Goal: Transaction & Acquisition: Purchase product/service

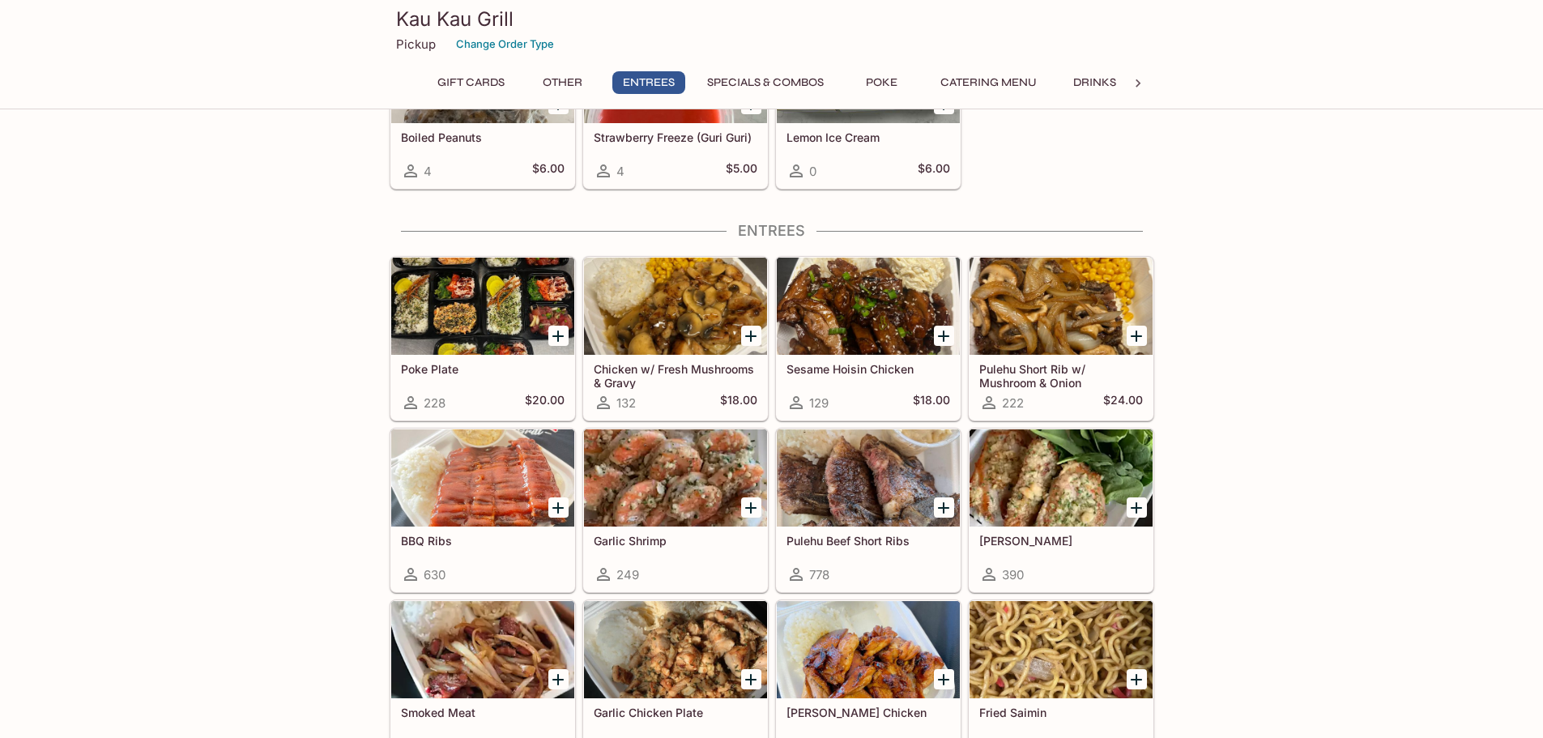
scroll to position [891, 0]
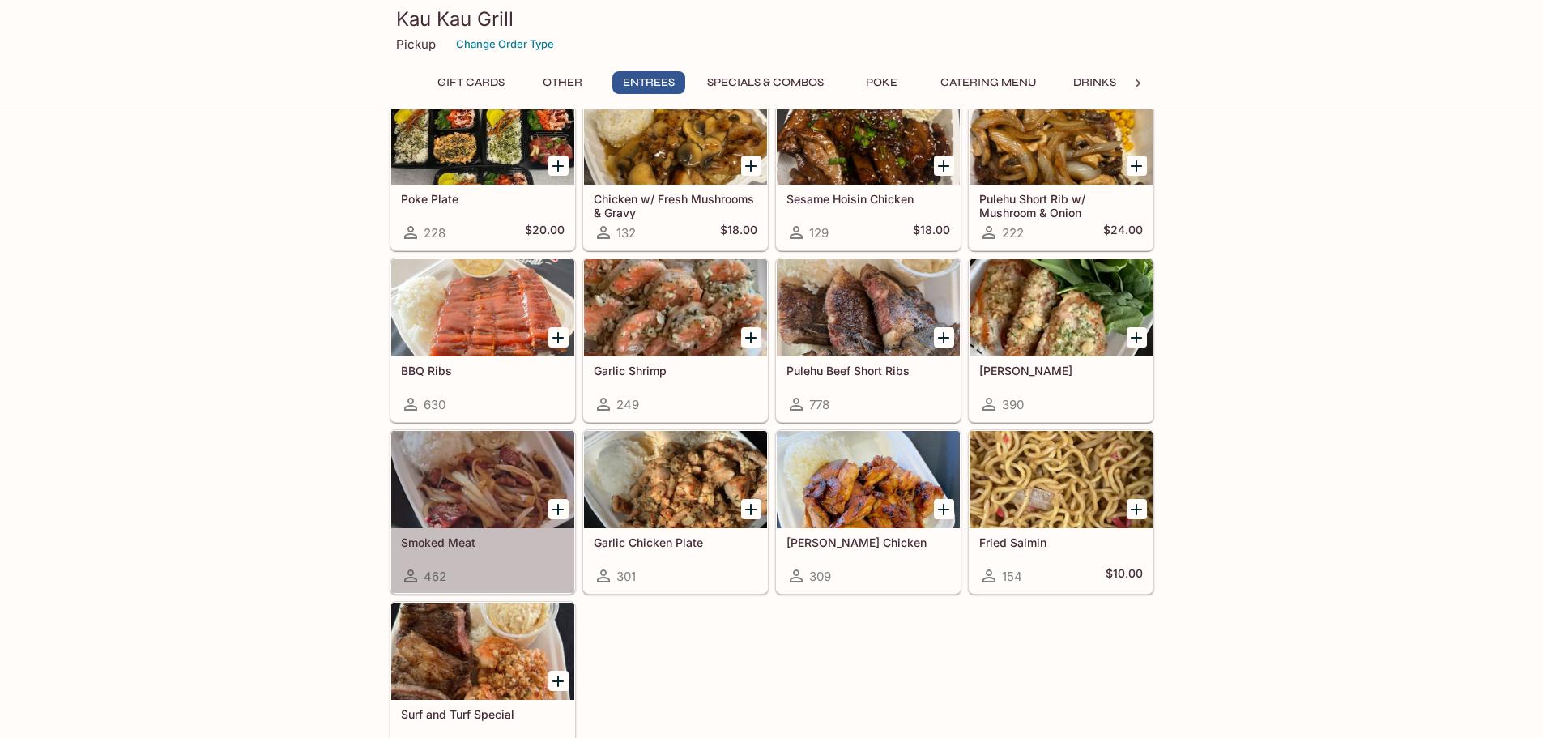
click at [416, 483] on div at bounding box center [482, 479] width 183 height 97
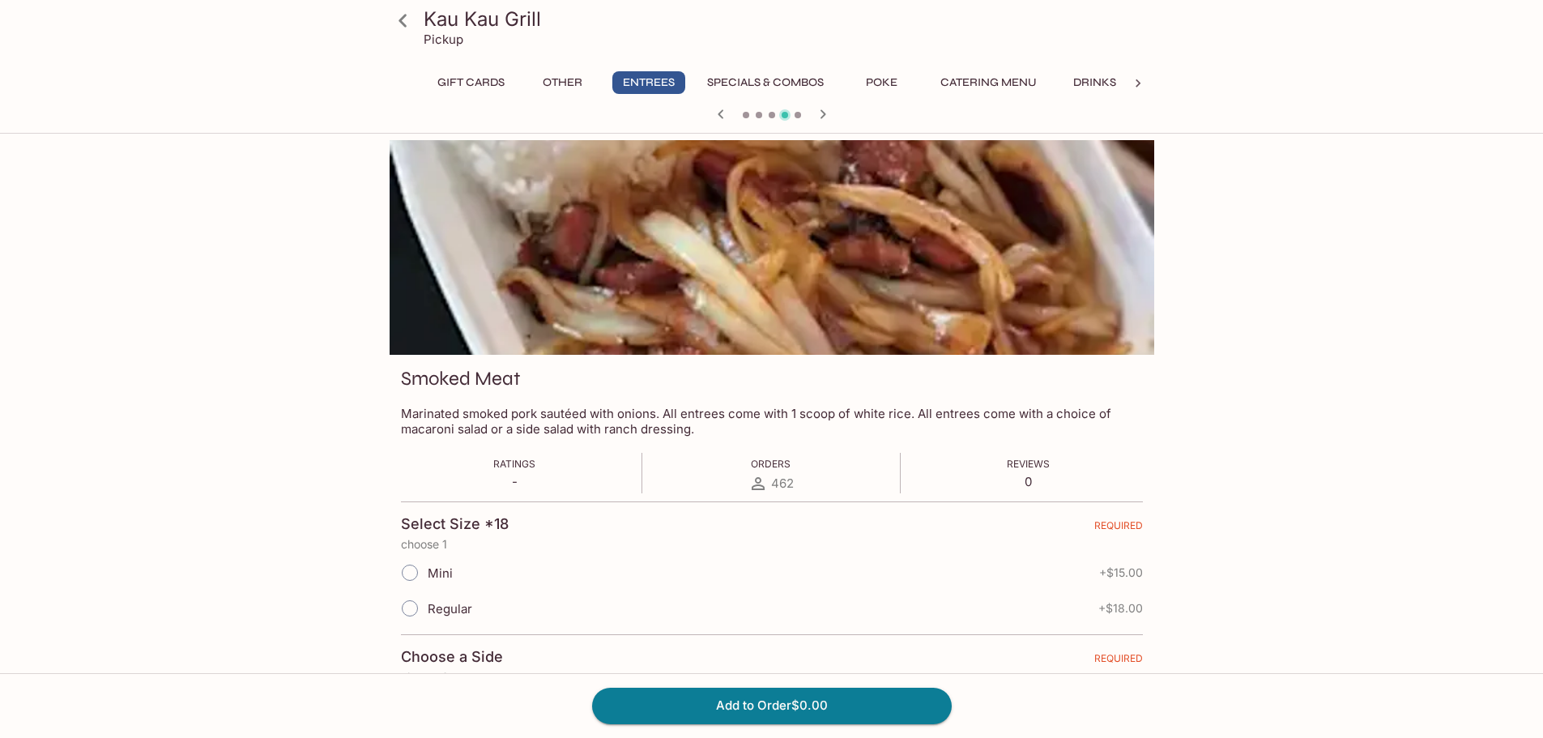
scroll to position [243, 0]
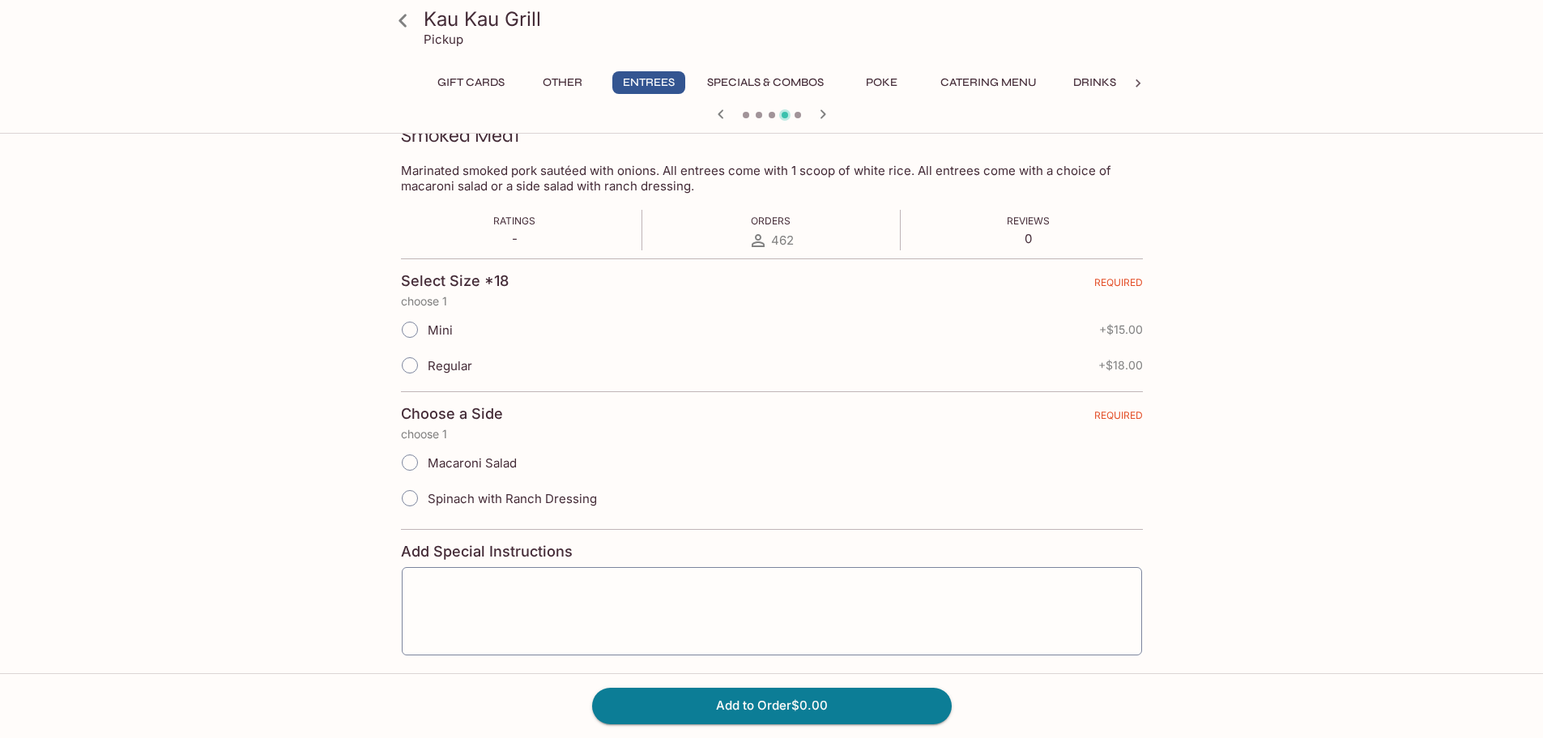
click at [418, 371] on input "Regular" at bounding box center [410, 365] width 34 height 34
radio input "true"
click at [397, 20] on icon at bounding box center [403, 20] width 28 height 28
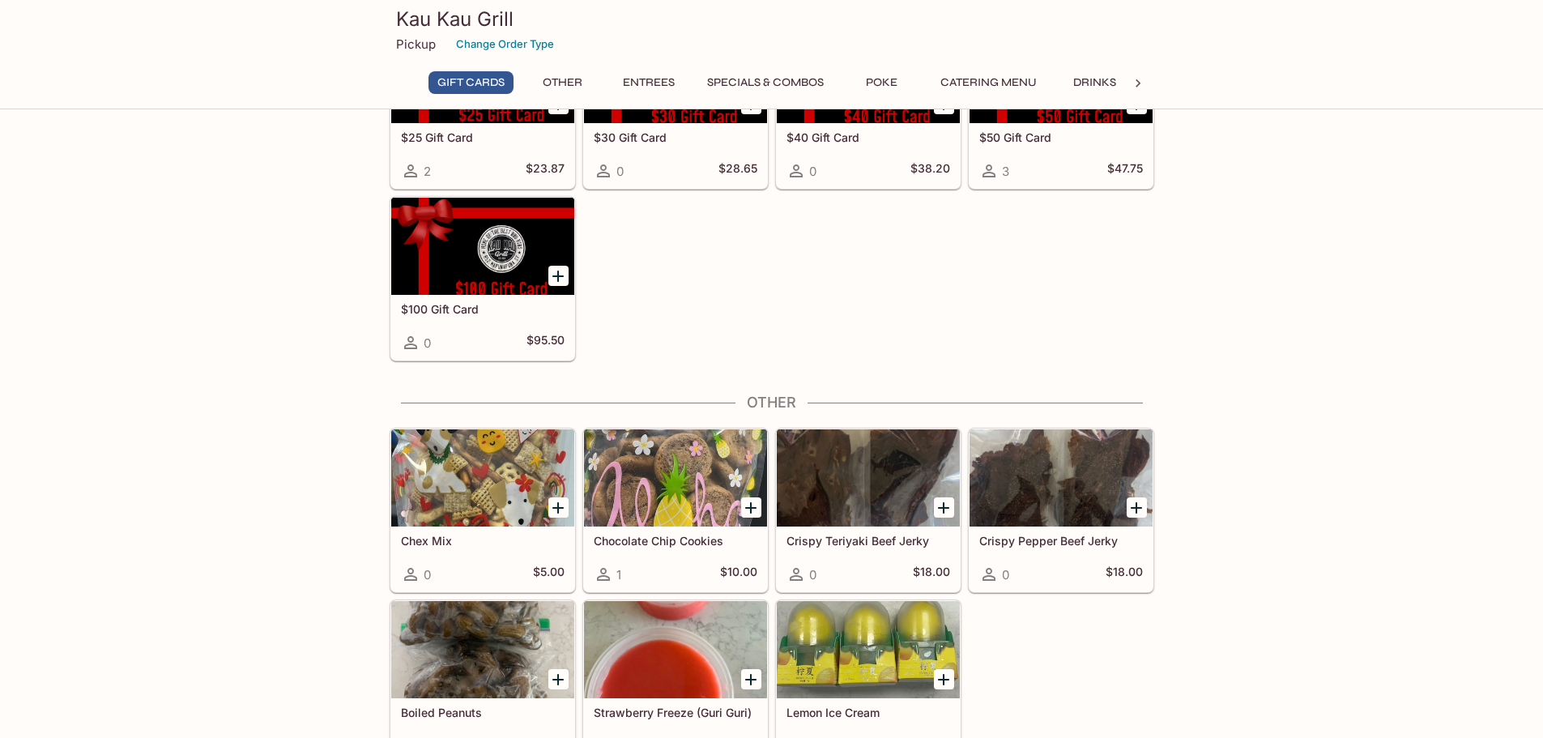
scroll to position [324, 0]
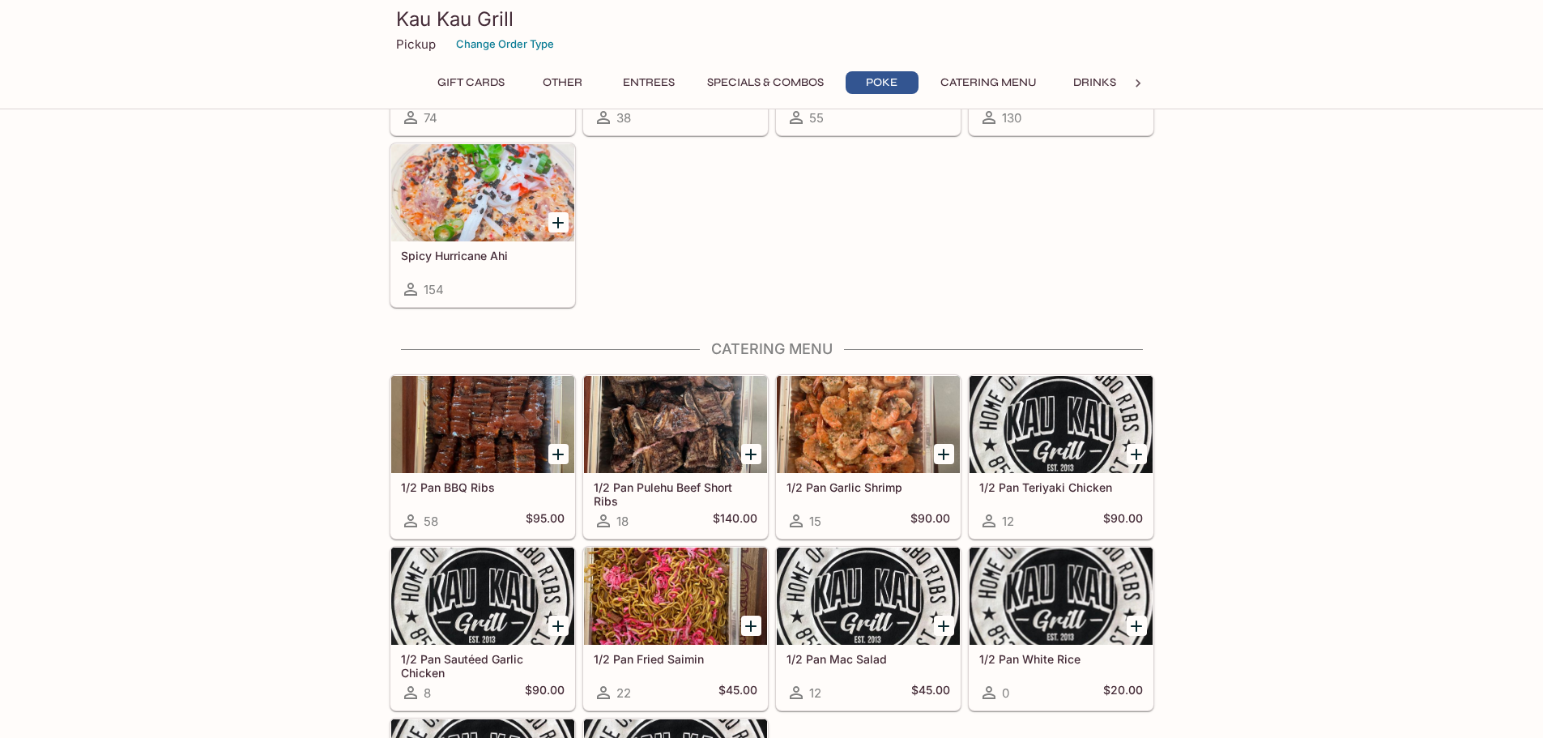
scroll to position [2511, 0]
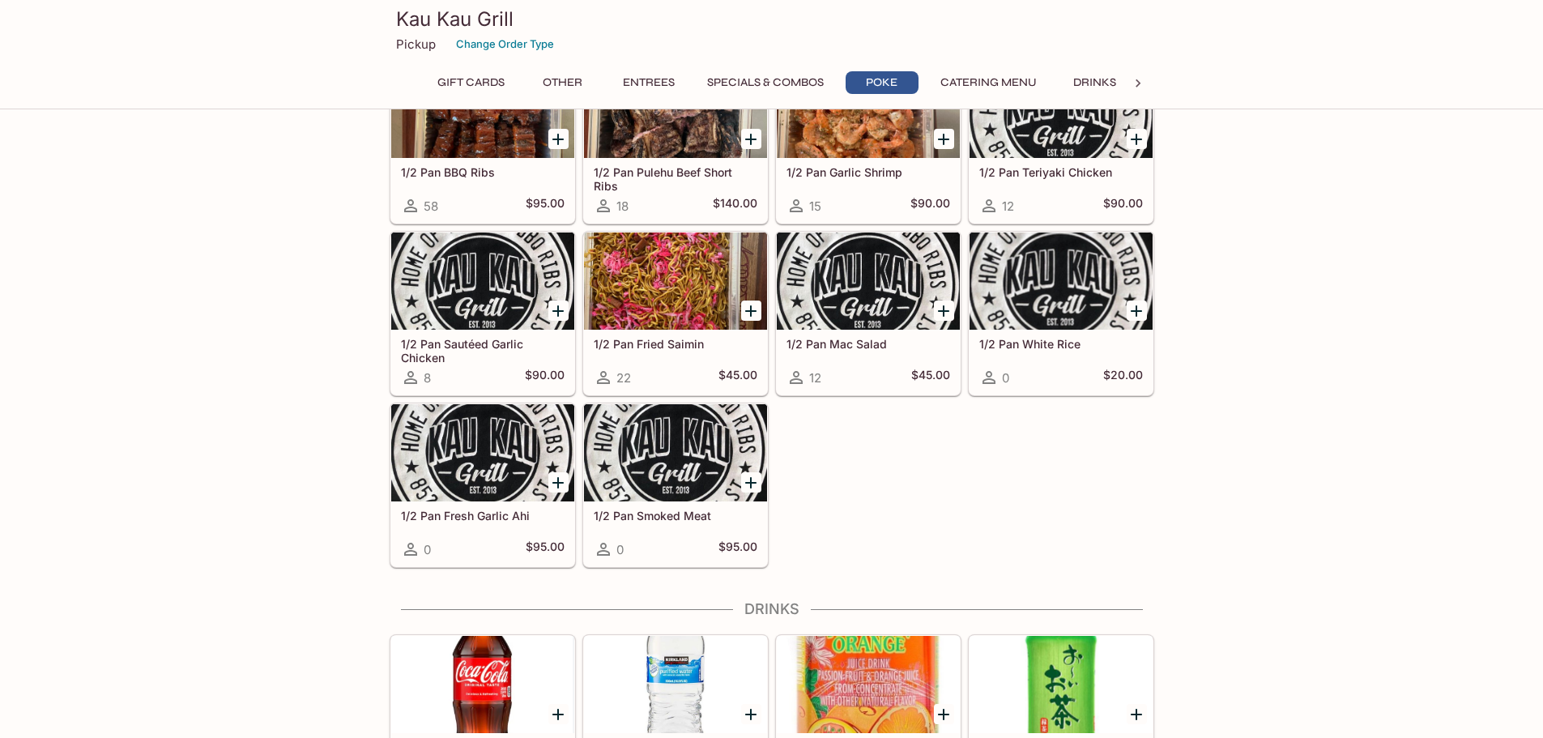
scroll to position [3078, 0]
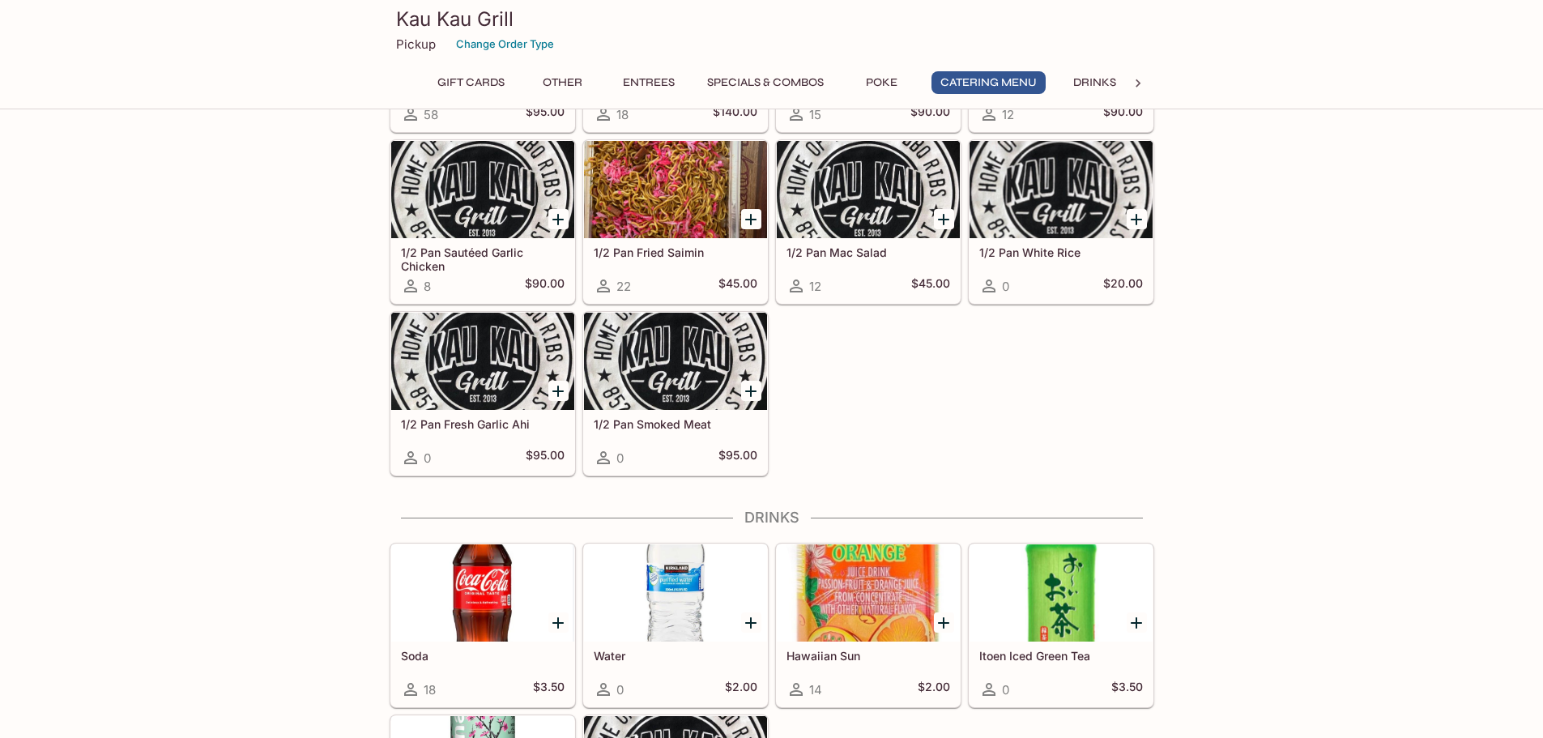
click at [1052, 409] on div "1/2 Pan BBQ Ribs 58 $95.00 1/2 Pan Pulehu Beef Short Ribs 18 $140.00 1/2 Pan Ga…" at bounding box center [768, 218] width 771 height 515
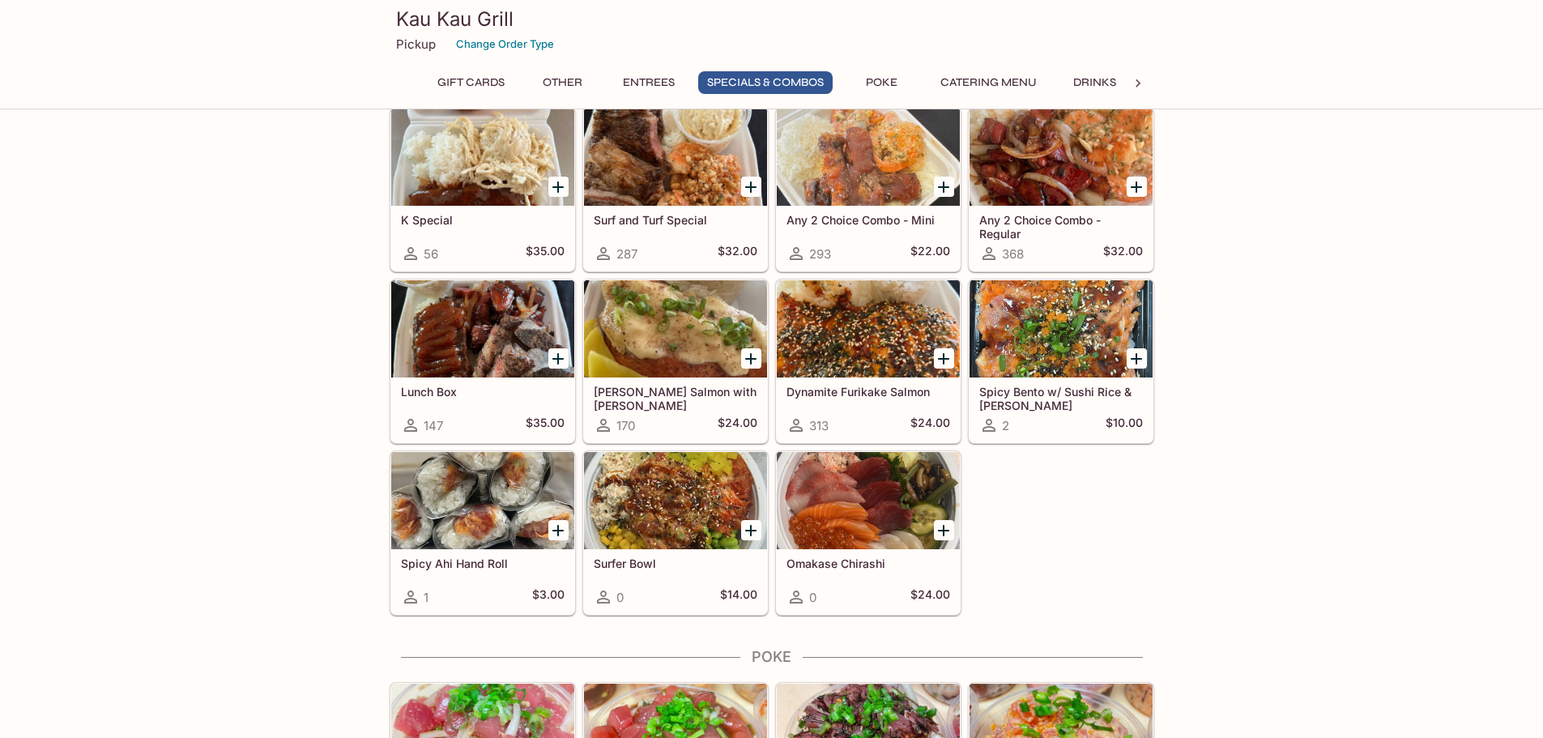
scroll to position [1944, 0]
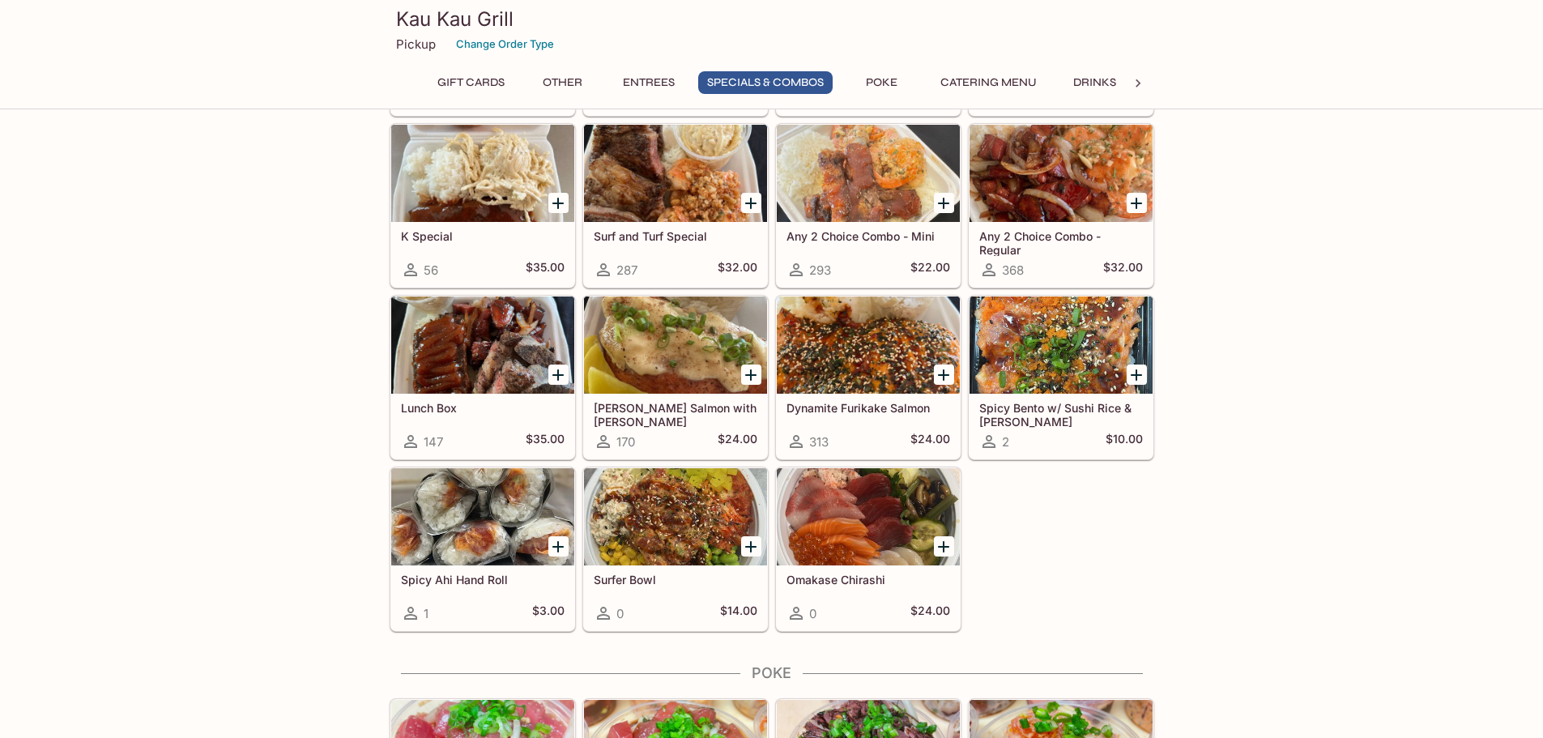
click at [1512, 446] on div "Gift Cards $25 Gift Card 2 $23.87 $30 Gift Card 0 $28.65 $40 Gift Card 0 $38.20…" at bounding box center [771, 102] width 1543 height 3821
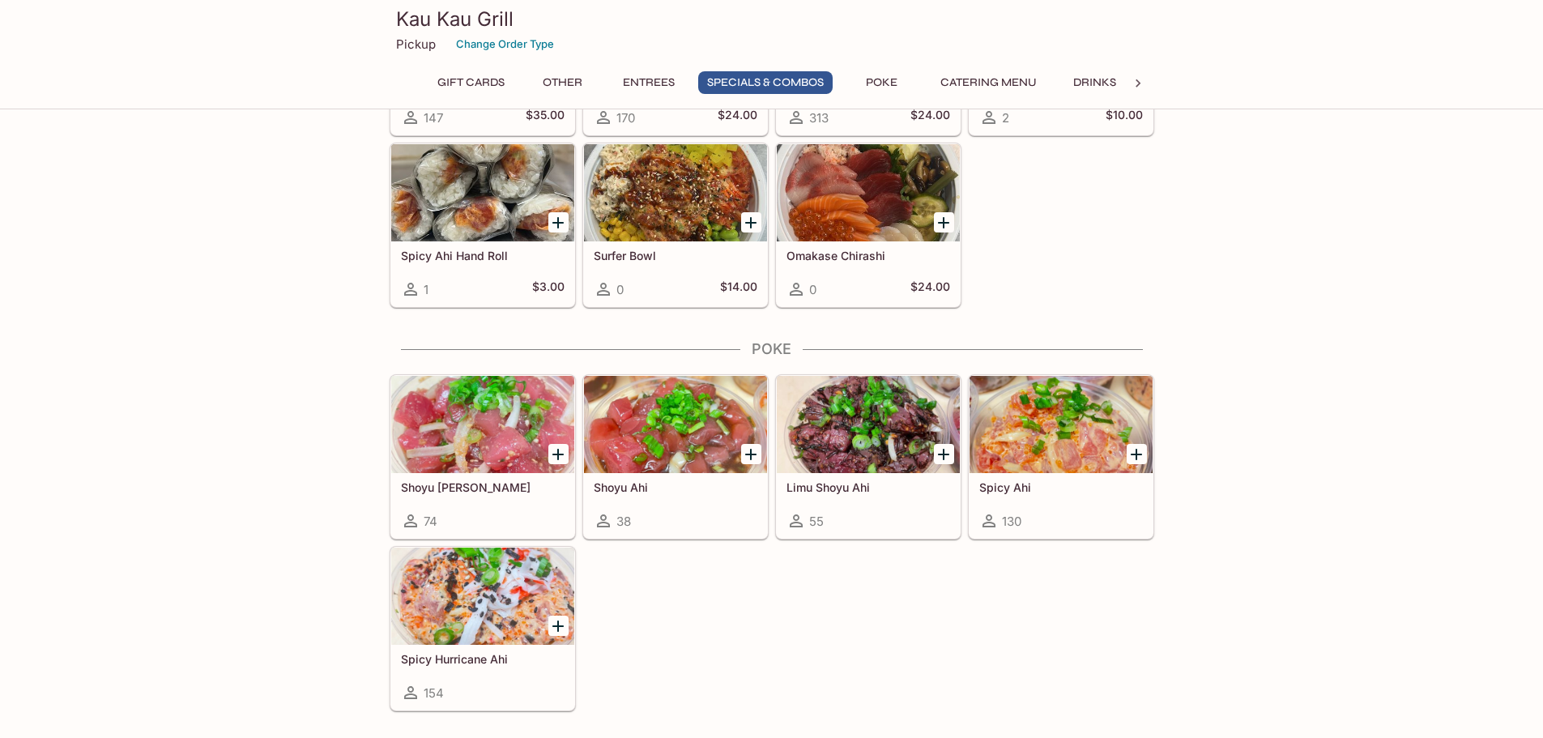
click at [1095, 415] on div at bounding box center [1061, 424] width 183 height 97
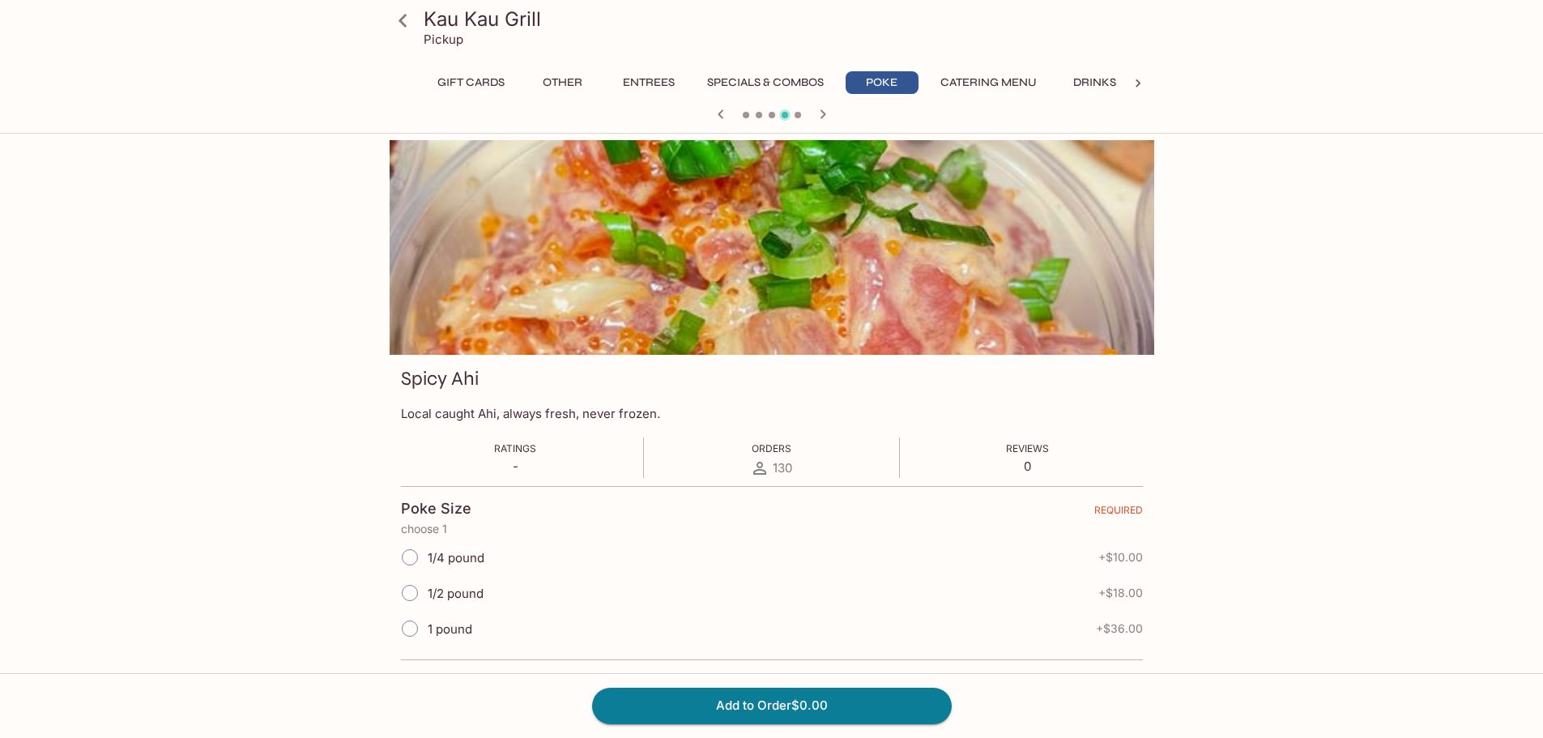
click at [416, 555] on input "1/4 pound" at bounding box center [410, 557] width 34 height 34
radio input "true"
click at [233, 586] on div "Kau Kau Grill Pickup Gift Cards Other Entrees Specials & Combos Poke Catering M…" at bounding box center [771, 509] width 1543 height 738
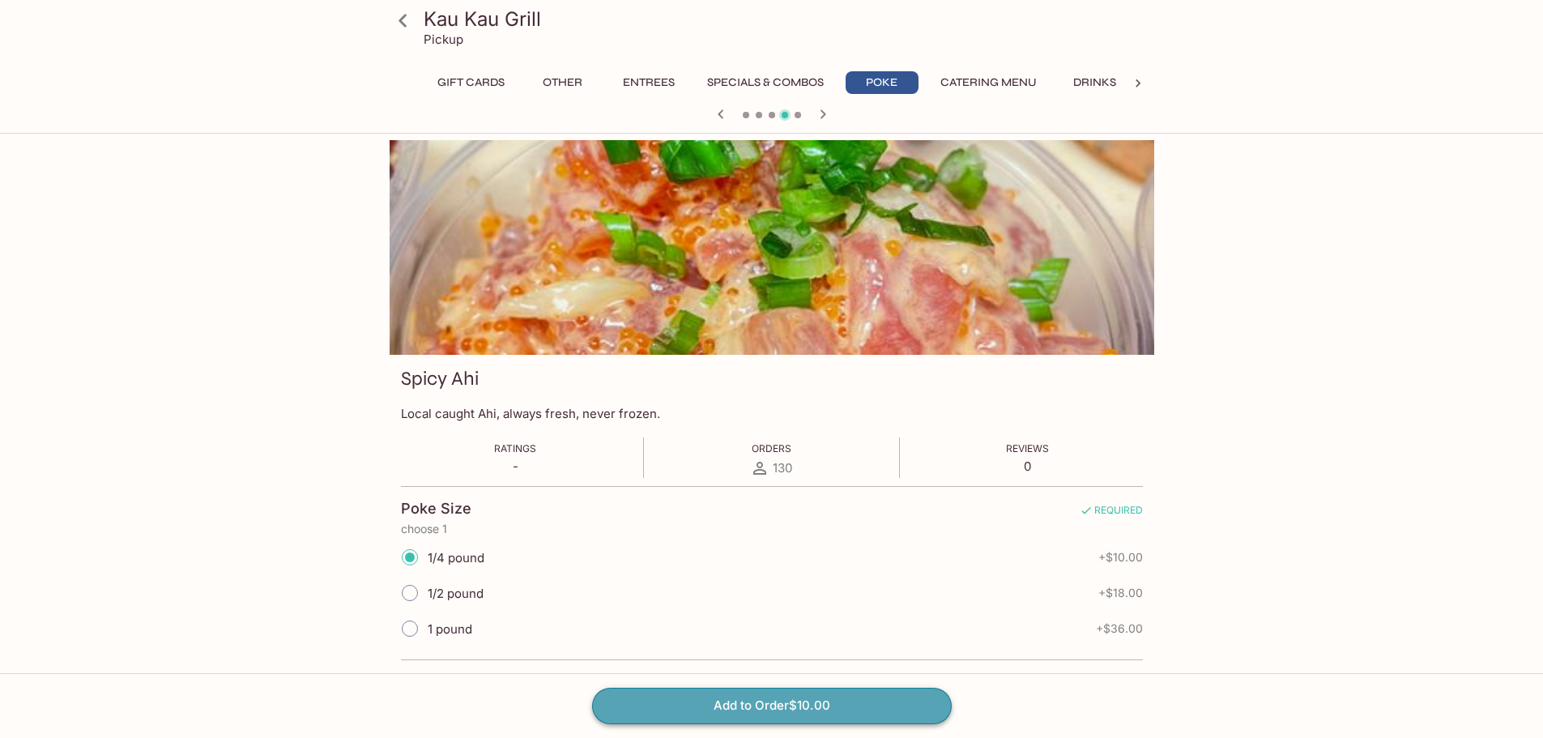
click at [731, 722] on button "Add to Order $10.00" at bounding box center [772, 706] width 360 height 36
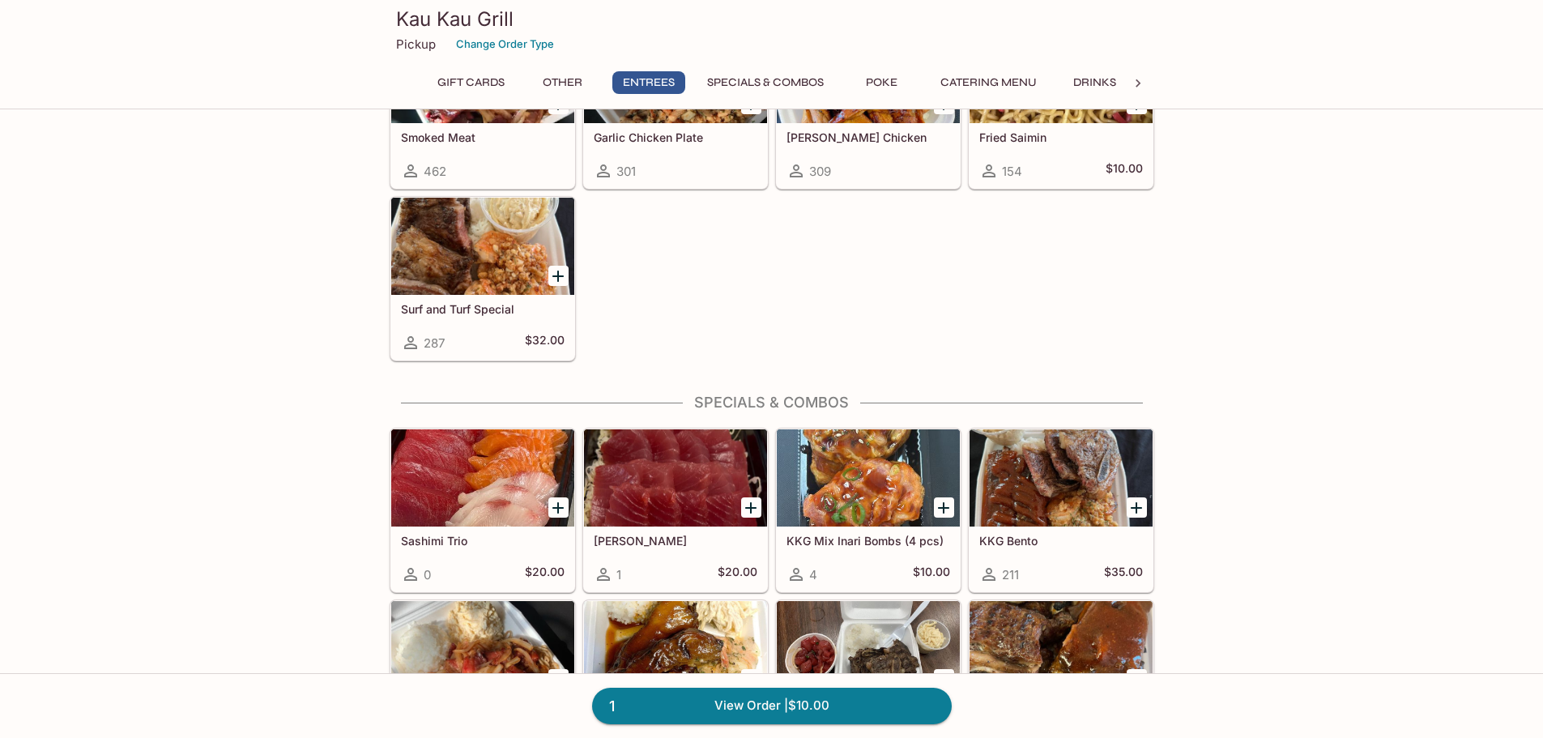
scroll to position [1782, 0]
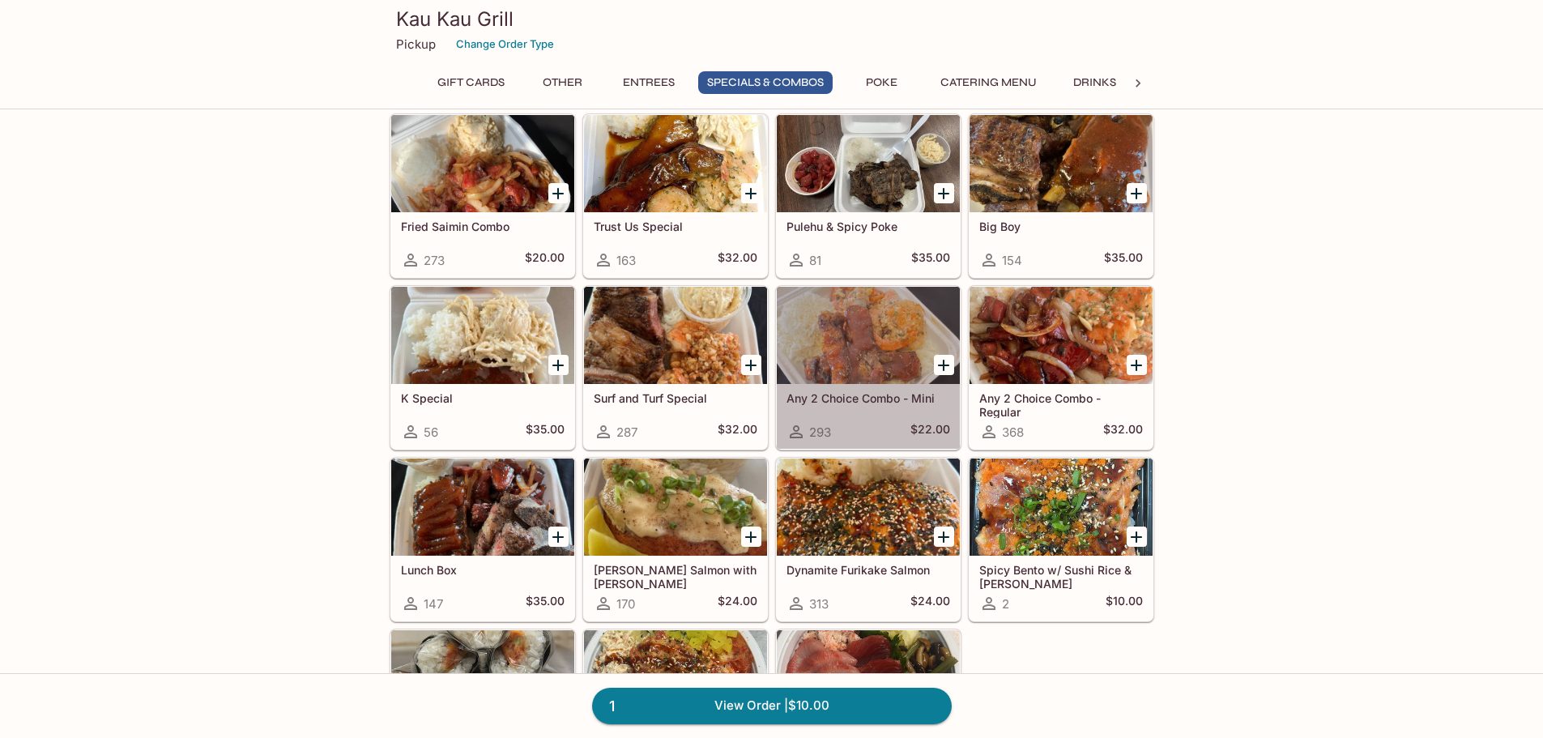
click at [865, 354] on div at bounding box center [868, 335] width 183 height 97
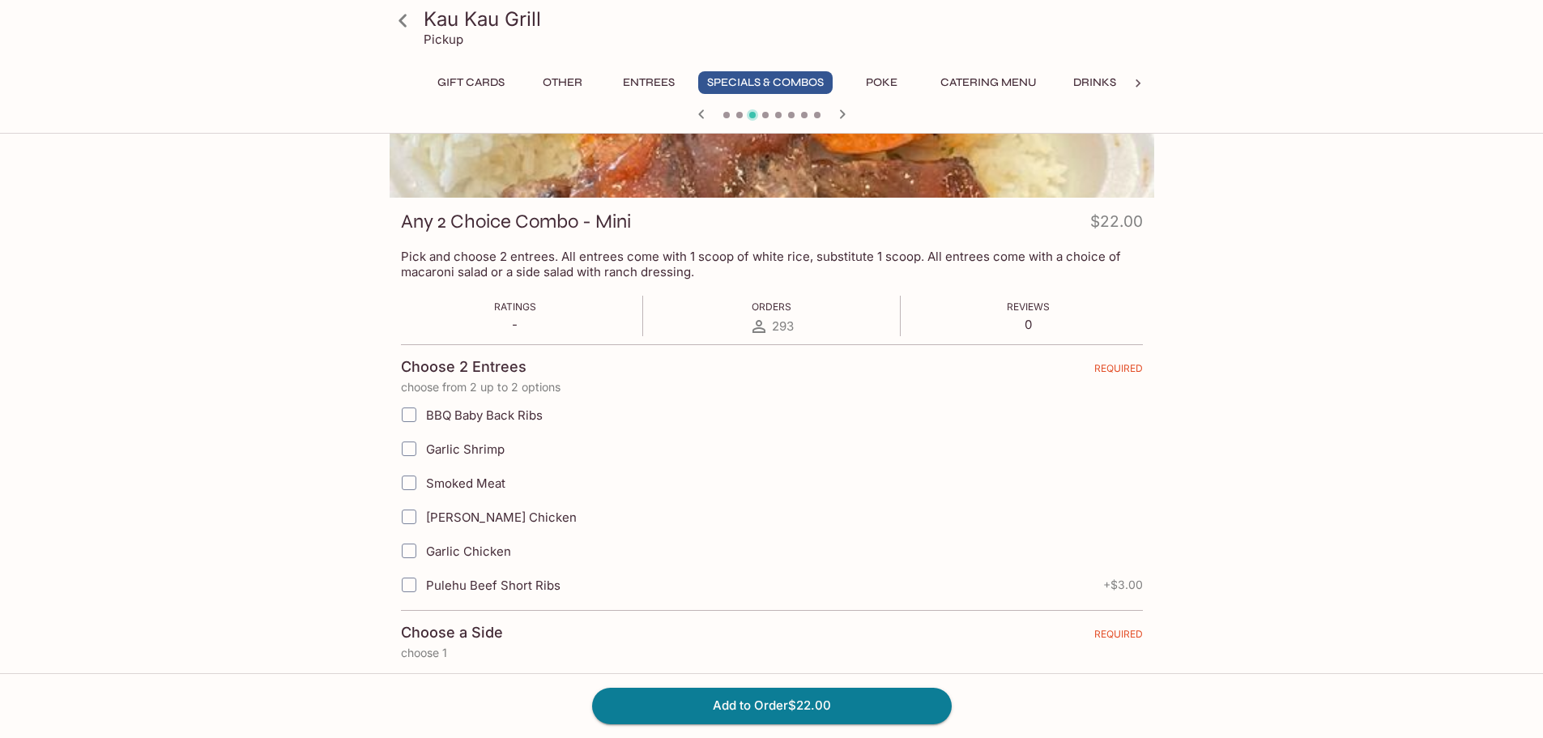
scroll to position [243, 0]
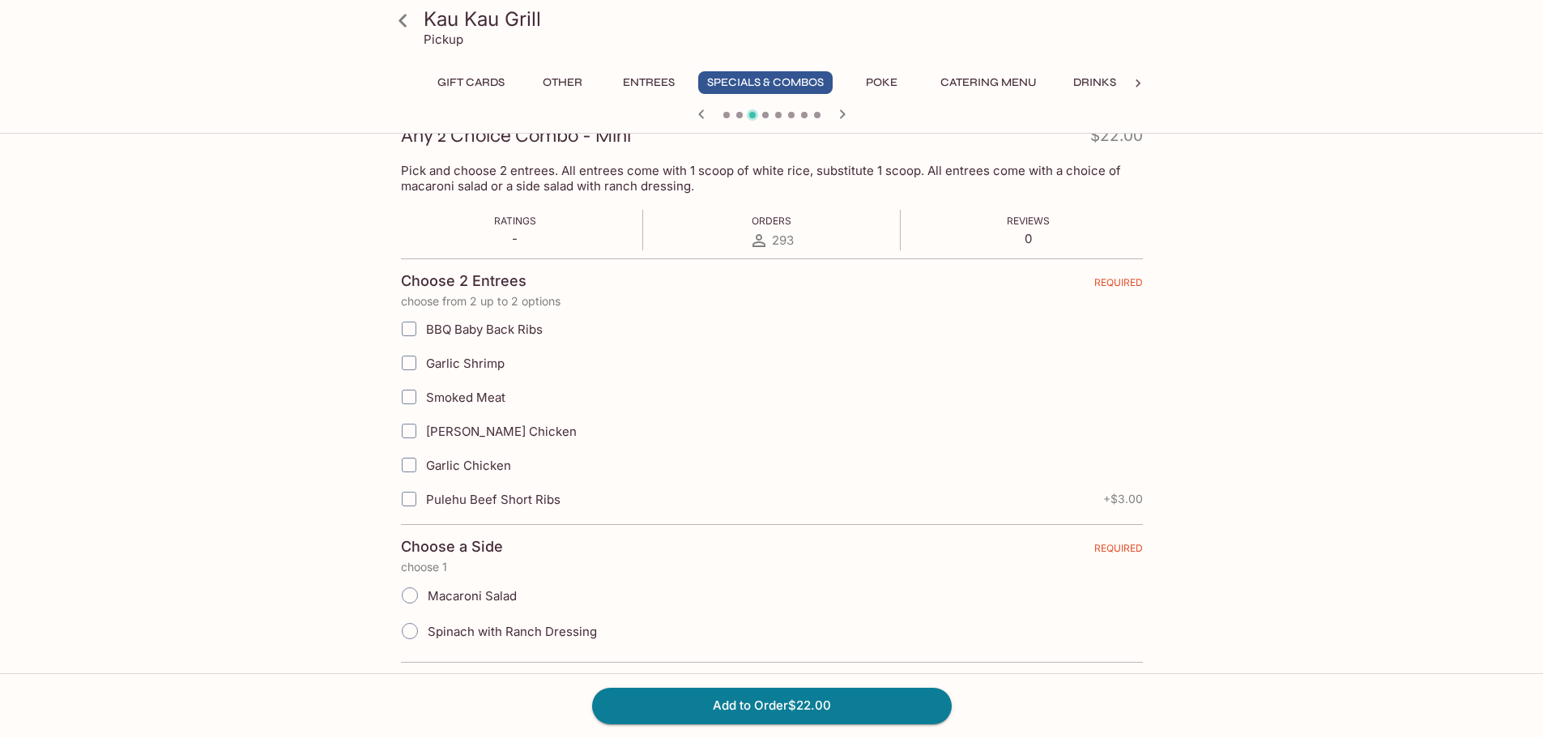
click at [483, 326] on span "BBQ Baby Back Ribs" at bounding box center [484, 329] width 117 height 15
click at [425, 326] on input "BBQ Baby Back Ribs" at bounding box center [409, 329] width 32 height 32
checkbox input "true"
click at [492, 489] on label "Pulehu Beef Short Ribs" at bounding box center [670, 499] width 556 height 34
click at [425, 489] on input "Pulehu Beef Short Ribs" at bounding box center [409, 499] width 32 height 32
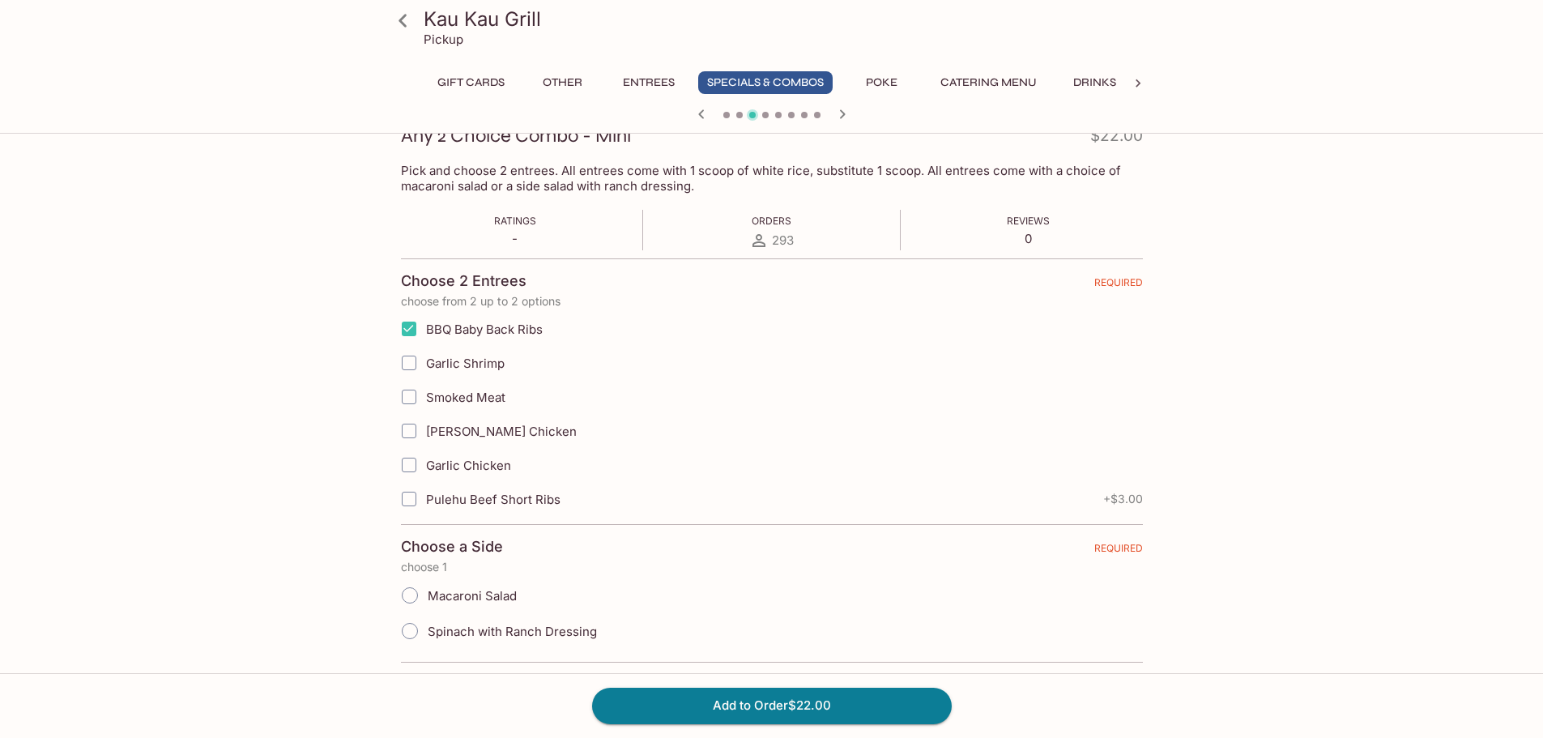
checkbox input "true"
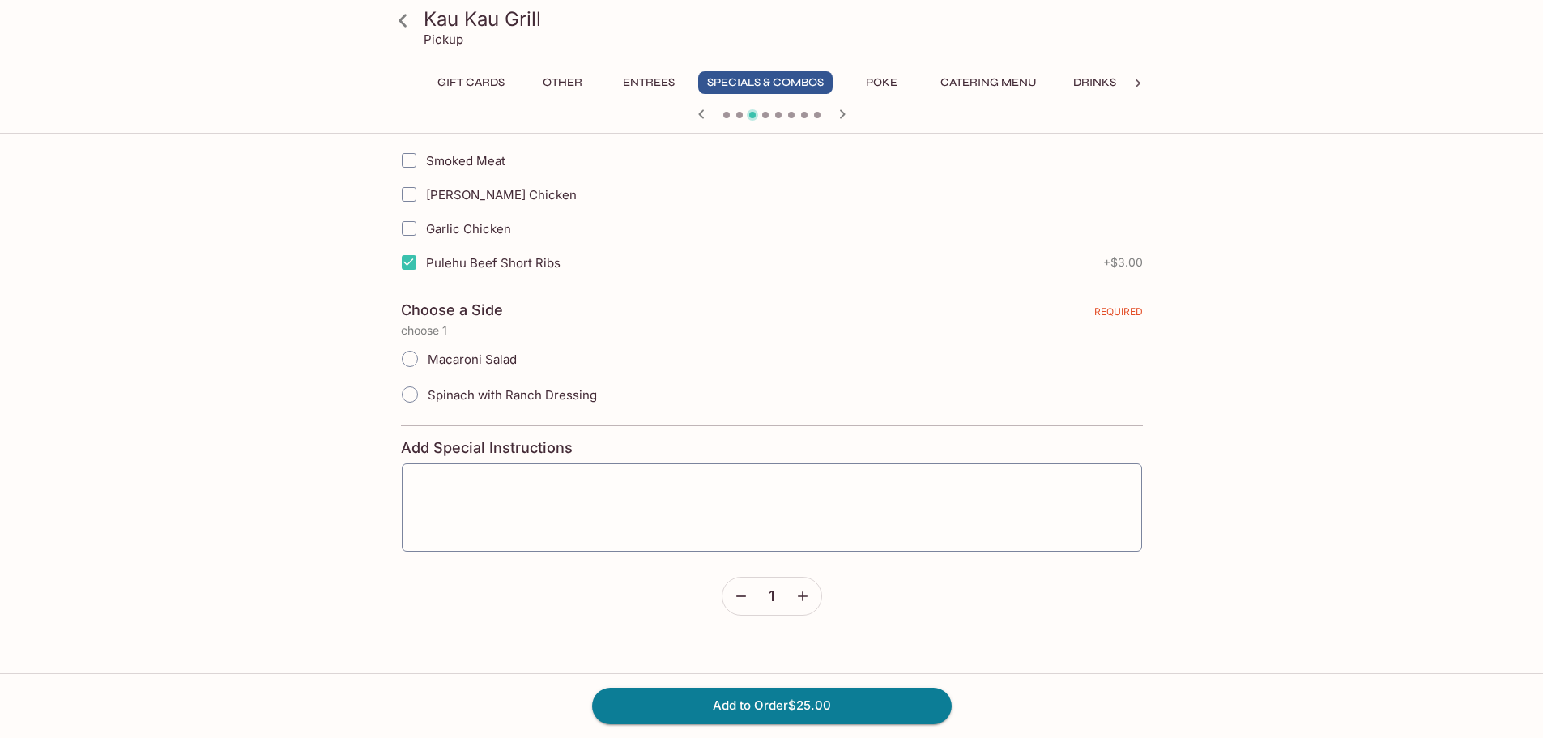
click at [408, 356] on input "Macaroni Salad" at bounding box center [410, 359] width 34 height 34
radio input "true"
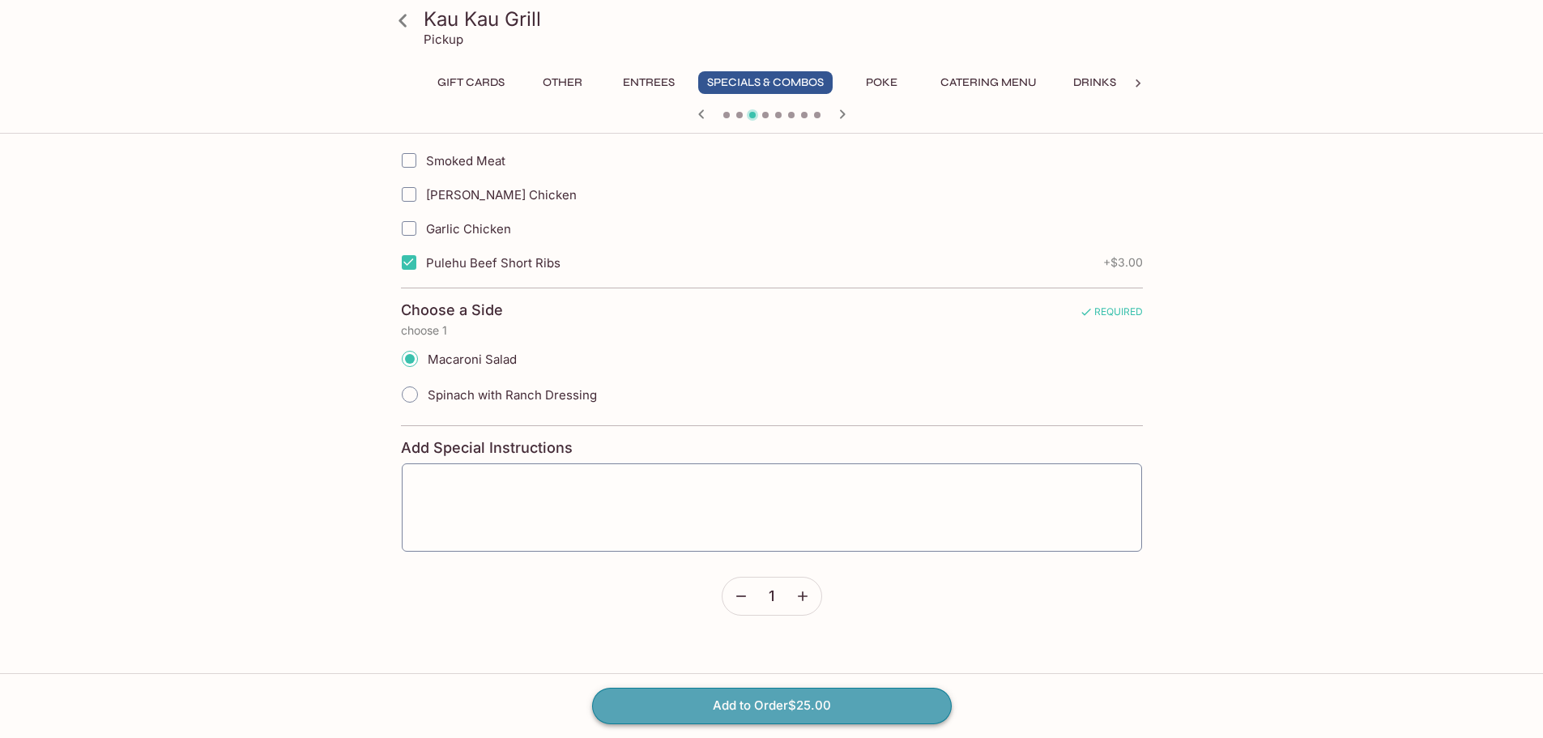
click at [765, 716] on button "Add to Order $25.00" at bounding box center [772, 706] width 360 height 36
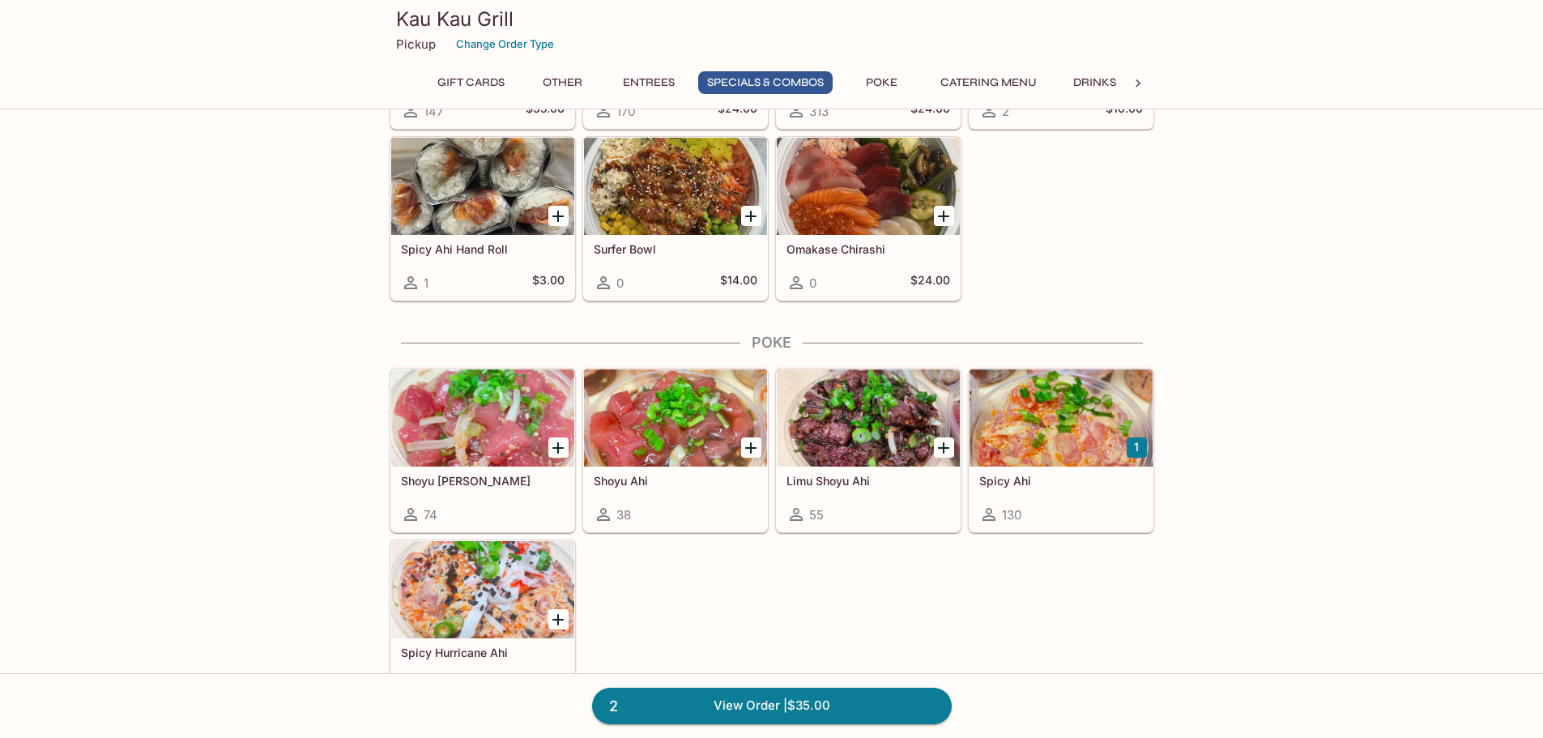
scroll to position [2349, 0]
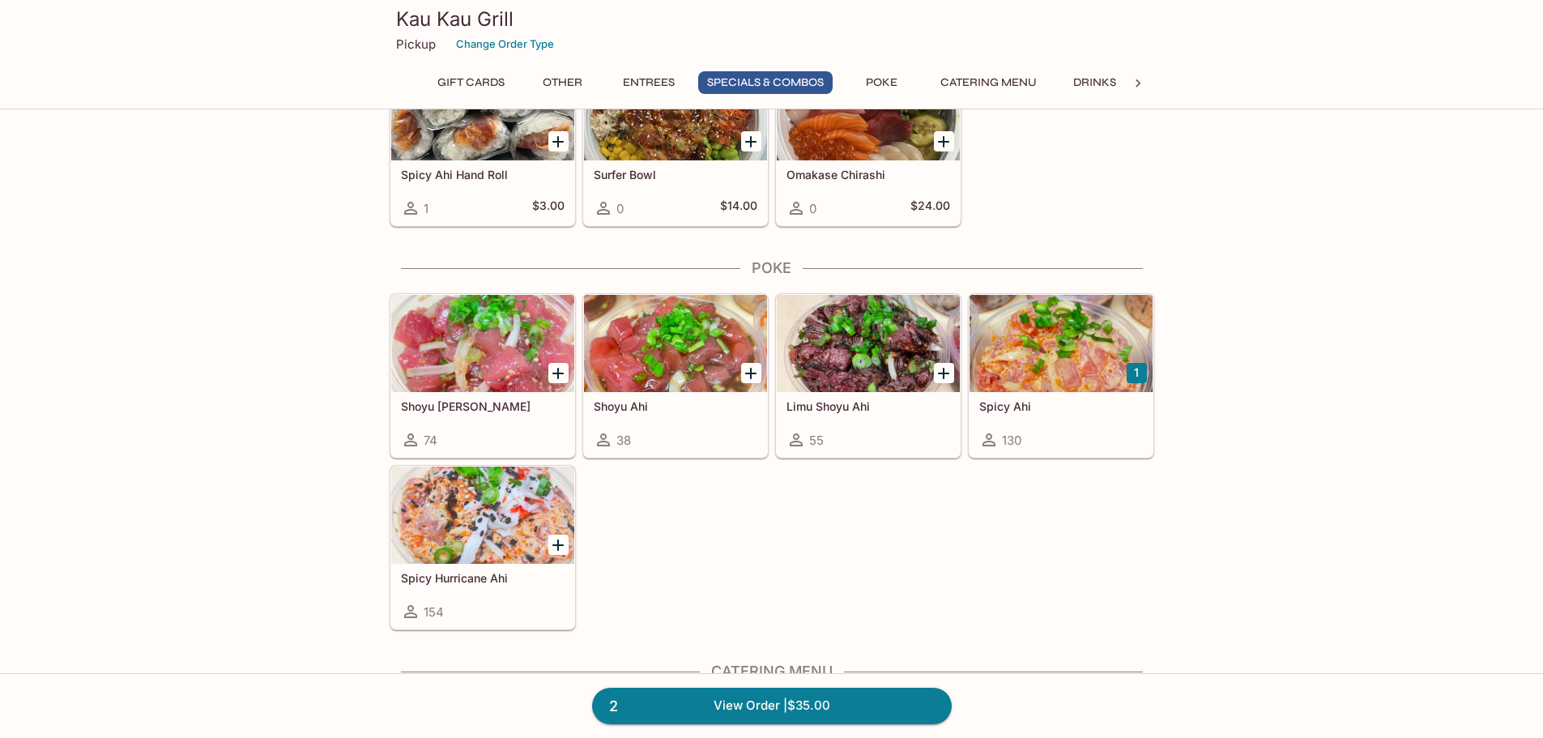
click at [477, 342] on div at bounding box center [482, 343] width 183 height 97
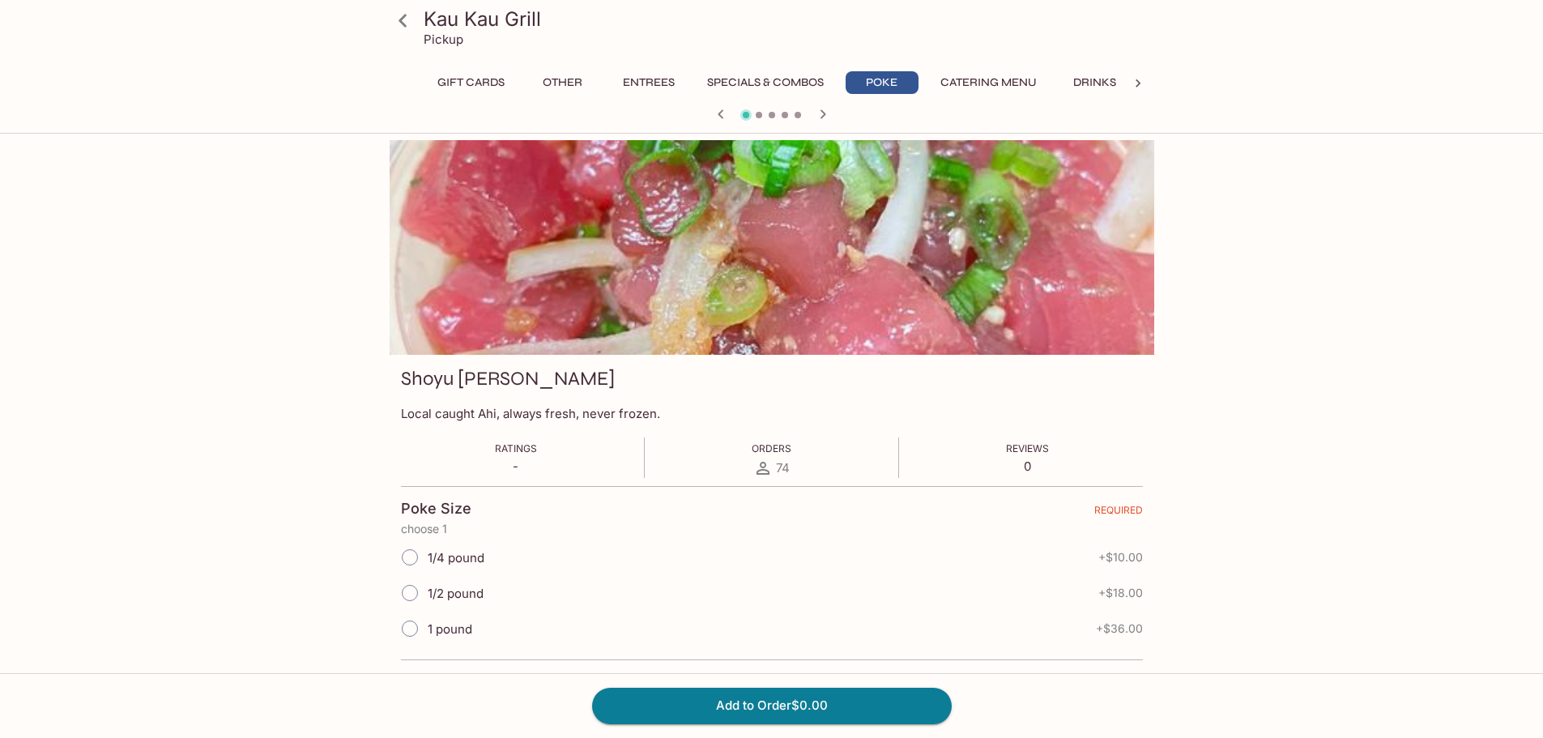
click at [879, 86] on button "Poke" at bounding box center [882, 82] width 73 height 23
click at [912, 81] on button "Poke" at bounding box center [882, 82] width 73 height 23
click at [401, 25] on icon at bounding box center [403, 20] width 28 height 28
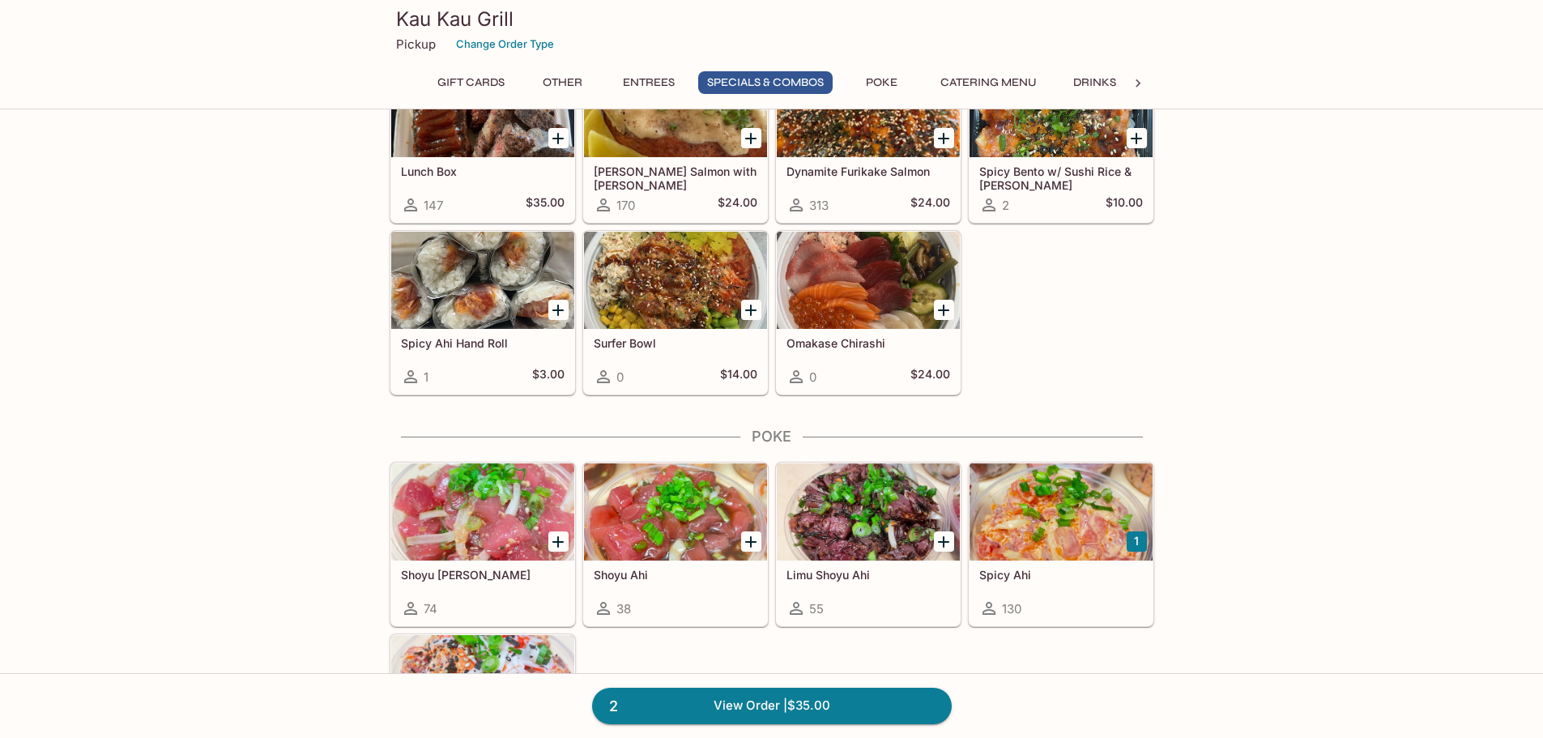
scroll to position [2349, 0]
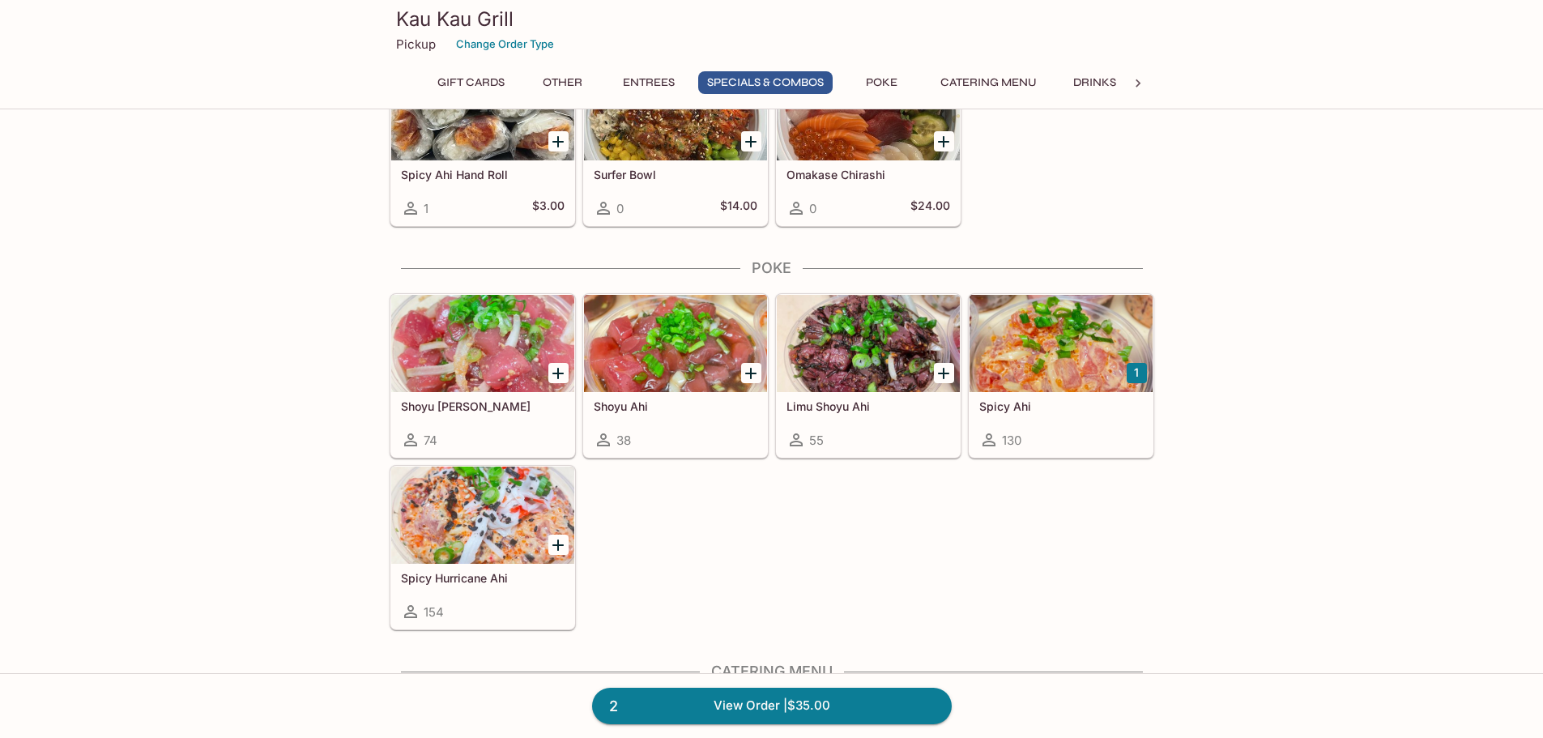
click at [1128, 718] on div "2 View Order | $35.00" at bounding box center [771, 705] width 1543 height 65
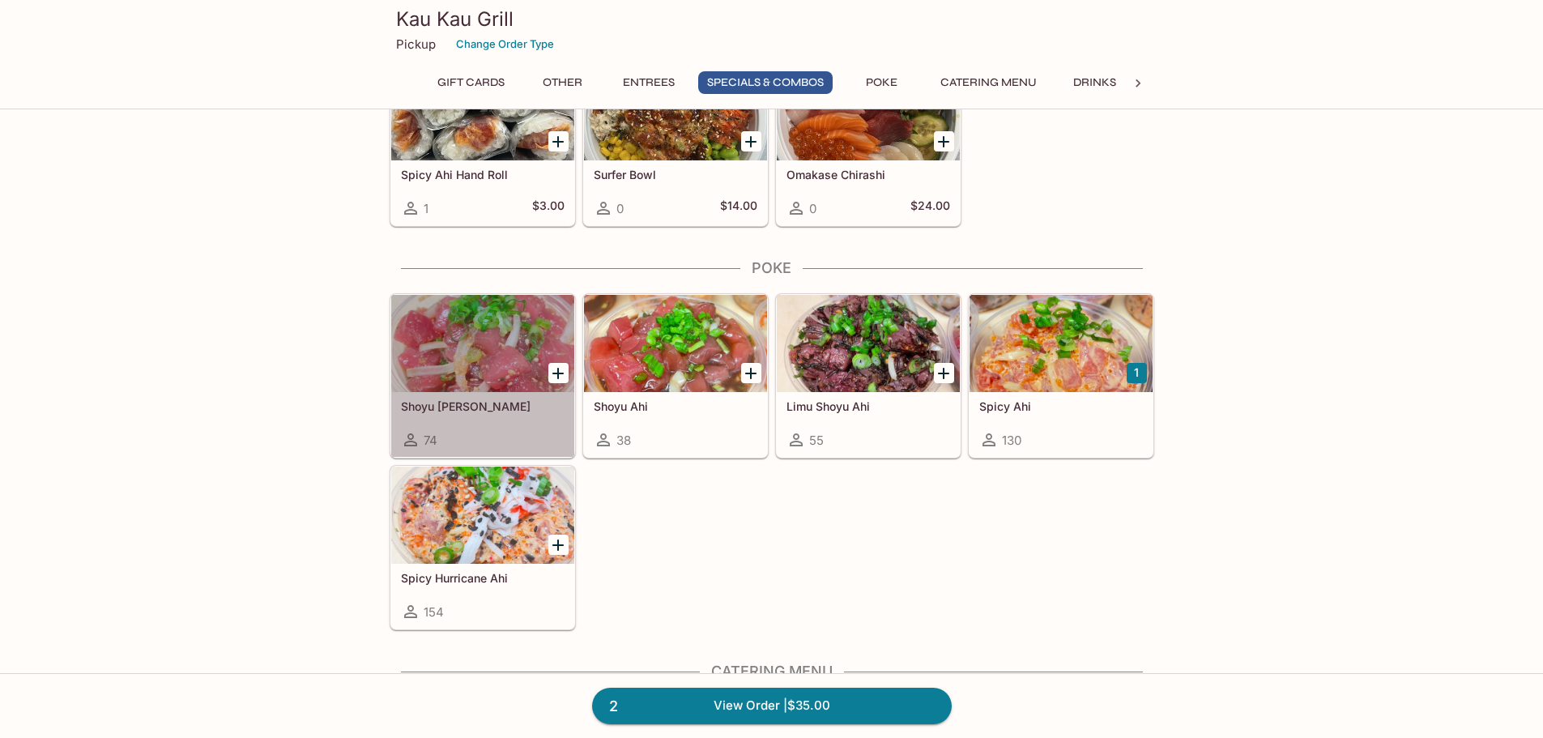
click at [425, 389] on div at bounding box center [482, 343] width 183 height 97
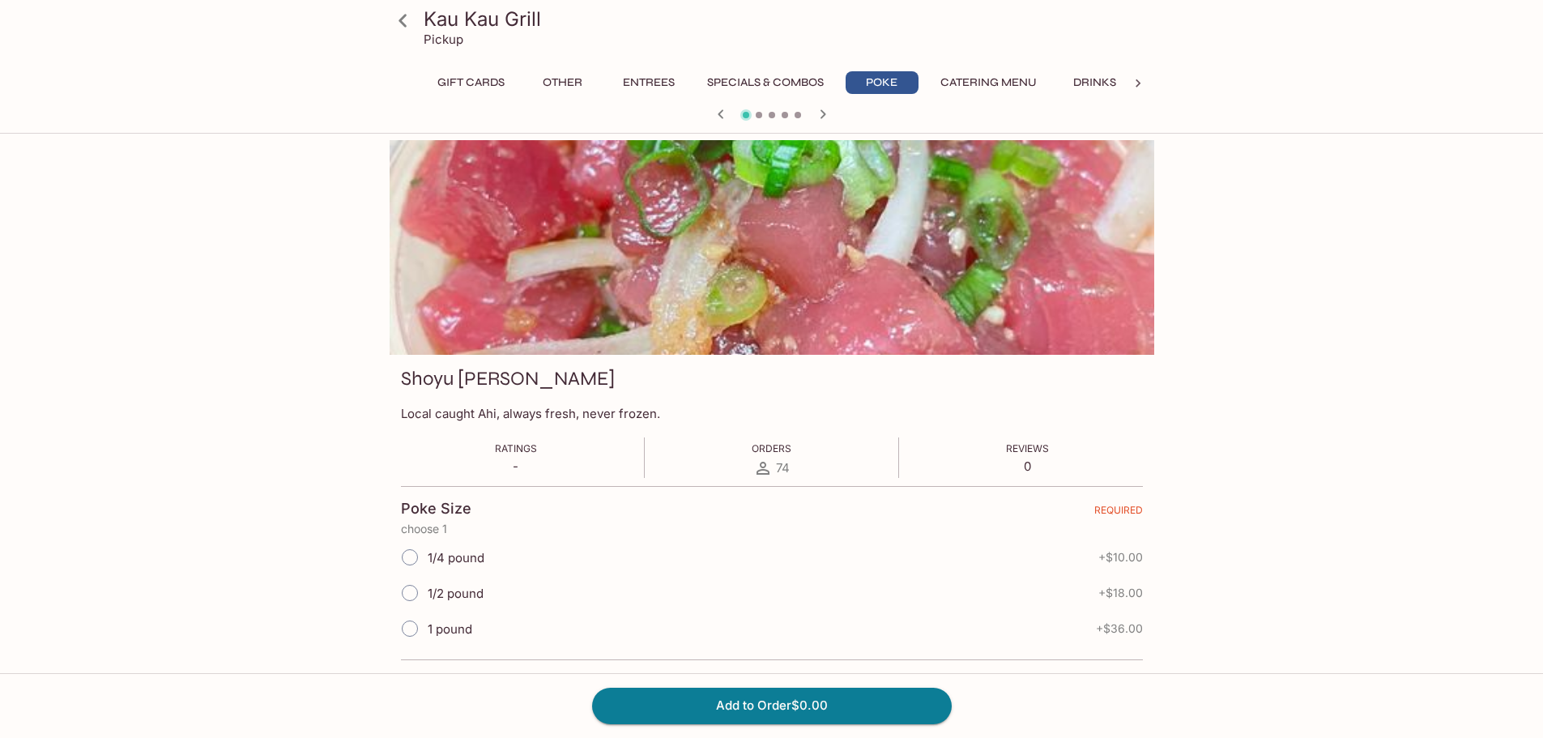
click at [441, 552] on span "1/4 pound" at bounding box center [456, 557] width 57 height 15
click at [427, 552] on input "1/4 pound" at bounding box center [410, 557] width 34 height 34
radio input "true"
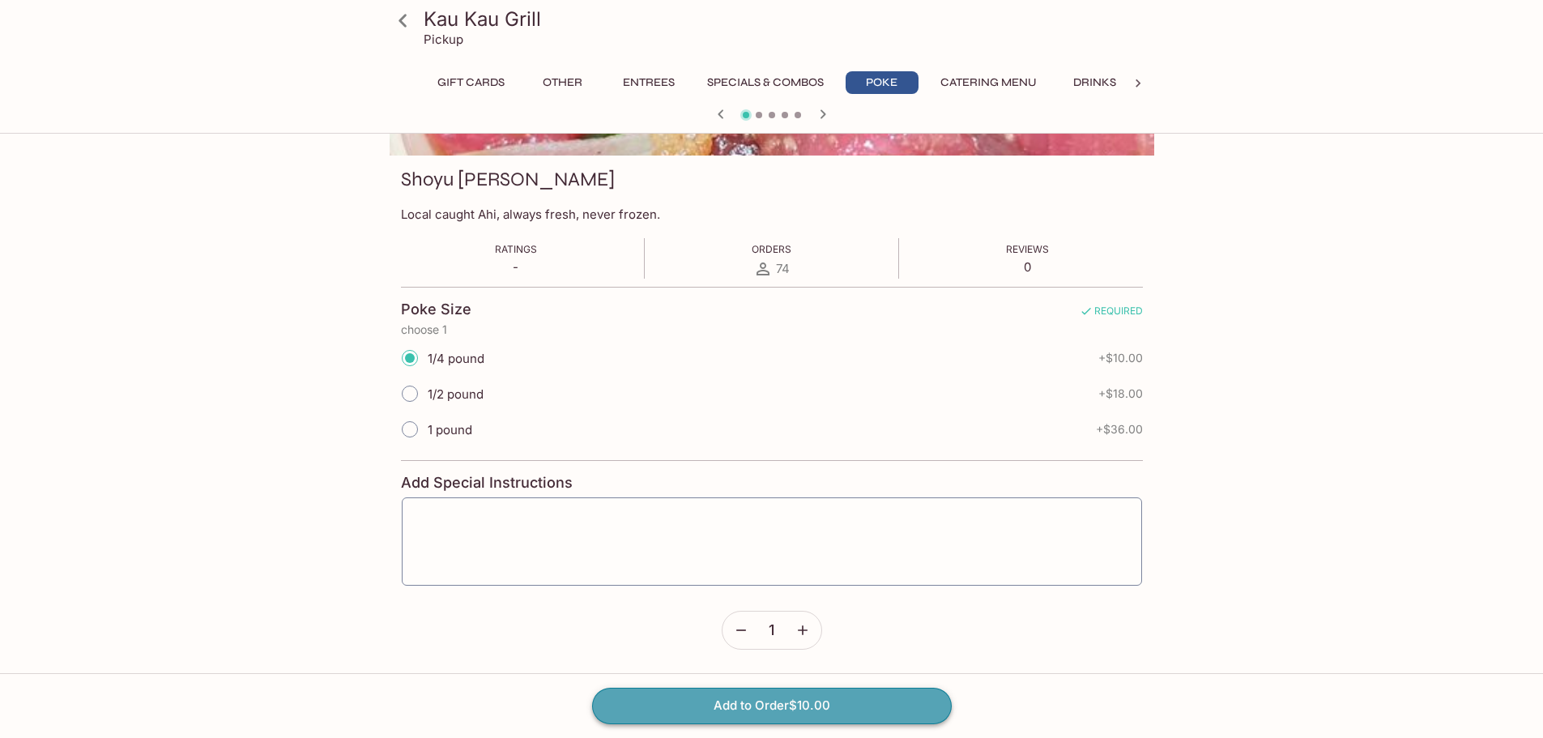
click at [902, 710] on button "Add to Order $10.00" at bounding box center [772, 706] width 360 height 36
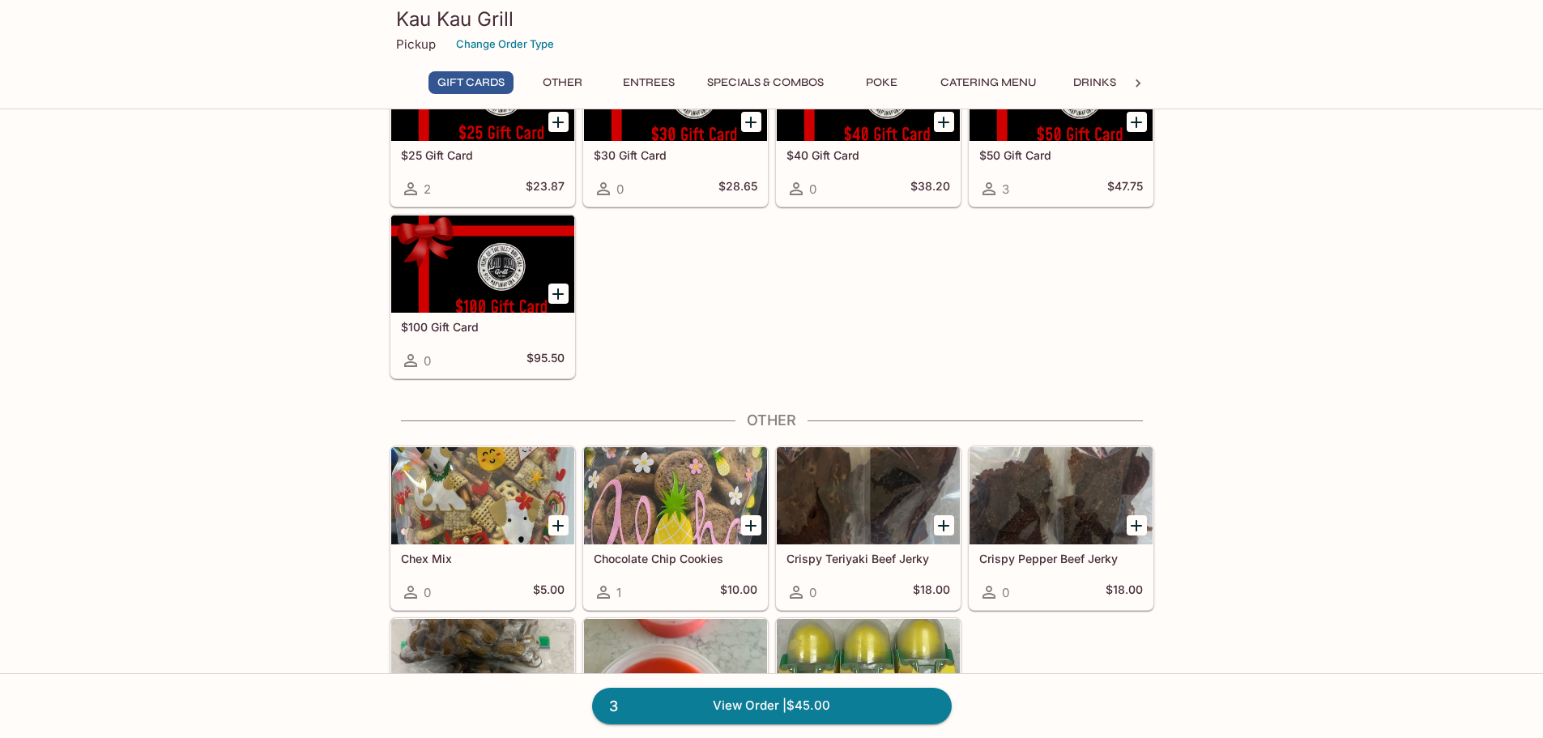
scroll to position [486, 0]
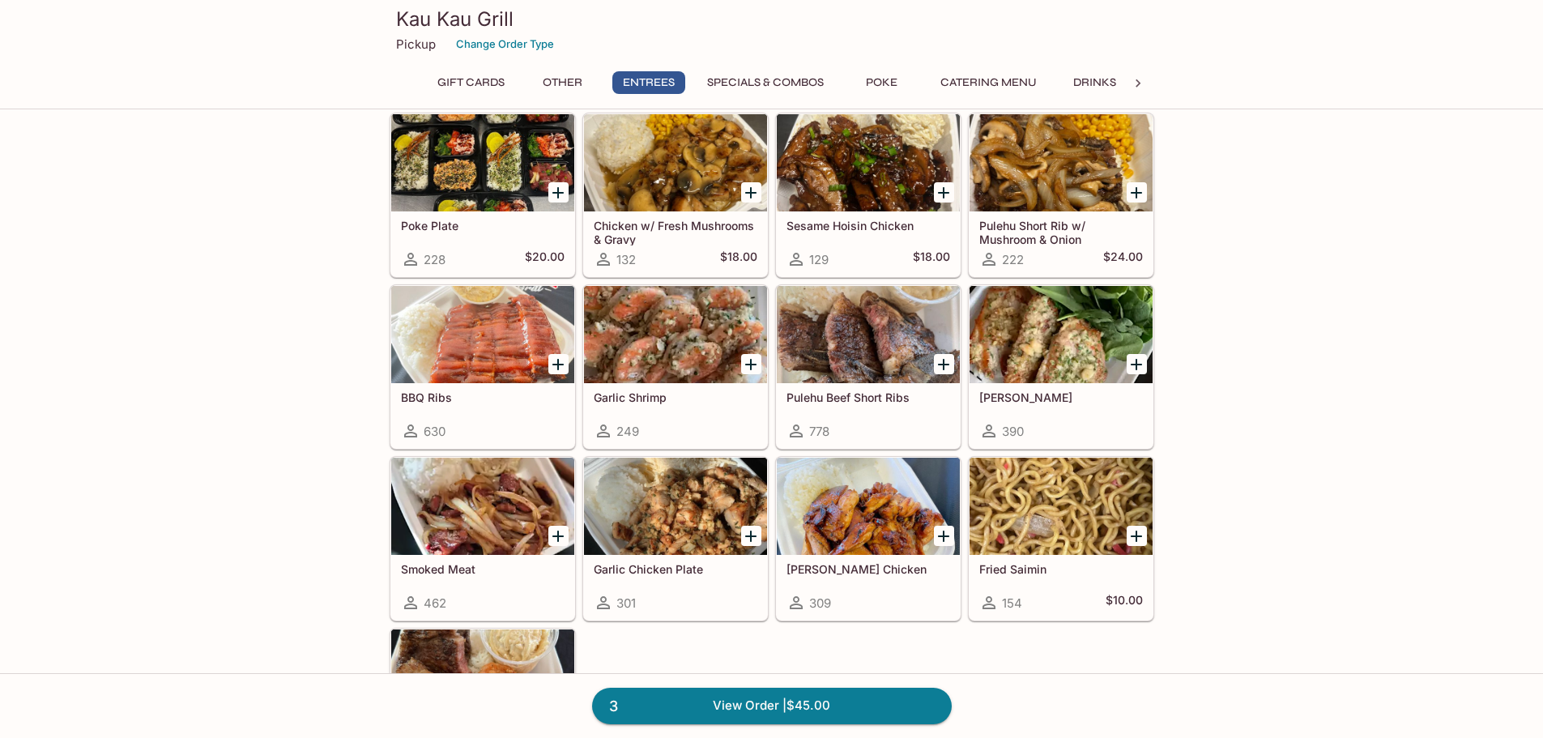
scroll to position [891, 0]
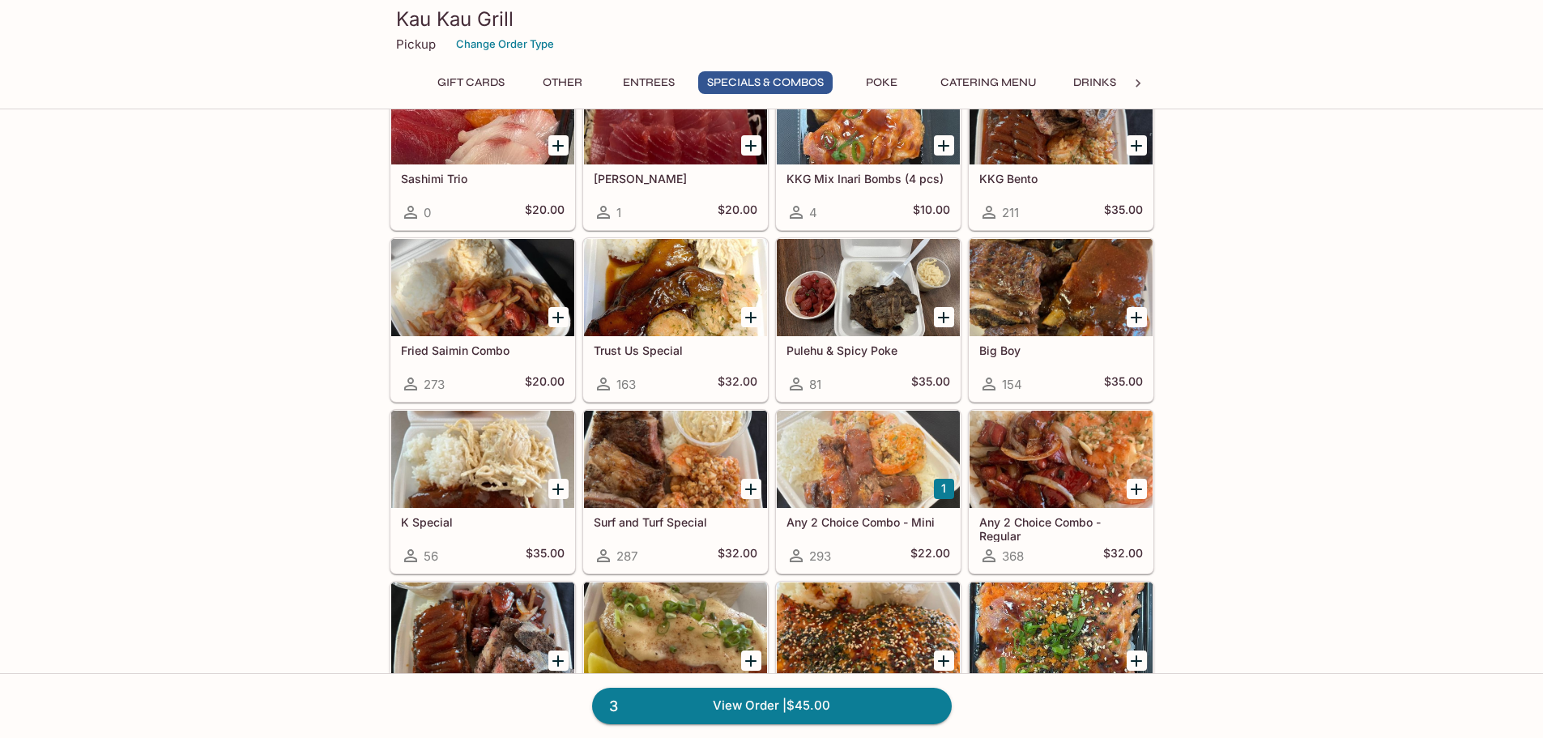
scroll to position [1782, 0]
